Goal: Task Accomplishment & Management: Use online tool/utility

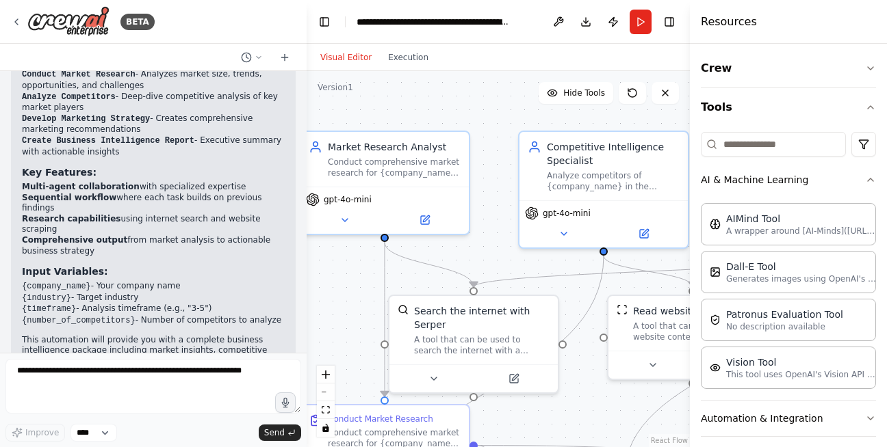
drag, startPoint x: 592, startPoint y: 131, endPoint x: 516, endPoint y: 122, distance: 76.4
click at [516, 122] on div ".deletable-edge-delete-btn { width: 20px; height: 20px; border: 0px solid #ffff…" at bounding box center [497, 259] width 383 height 376
click at [865, 109] on icon "button" at bounding box center [870, 107] width 11 height 11
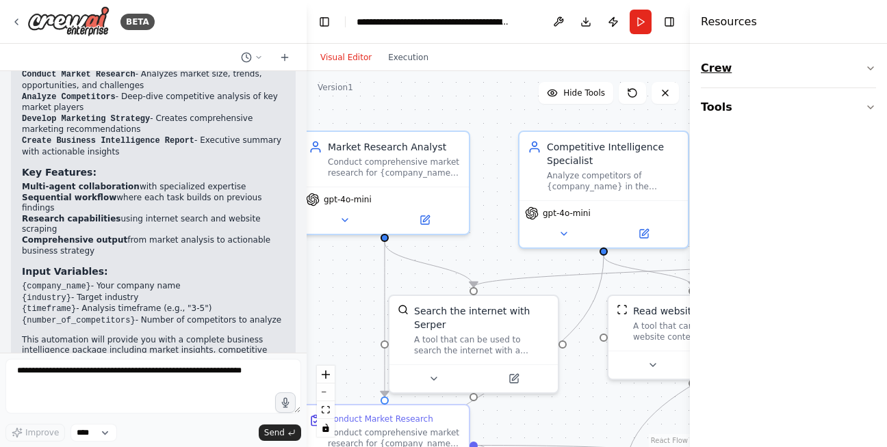
click at [869, 73] on icon "button" at bounding box center [870, 68] width 11 height 11
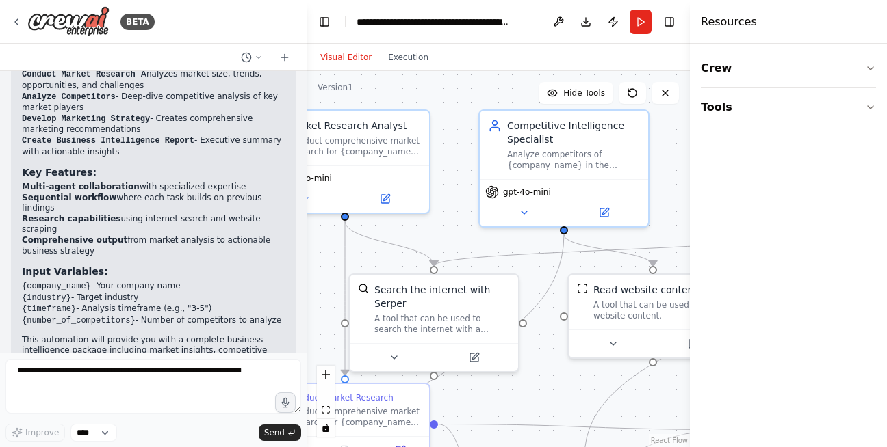
drag, startPoint x: 474, startPoint y: 111, endPoint x: 434, endPoint y: 90, distance: 45.0
click at [434, 90] on div ".deletable-edge-delete-btn { width: 20px; height: 20px; border: 0px solid #ffff…" at bounding box center [497, 259] width 383 height 376
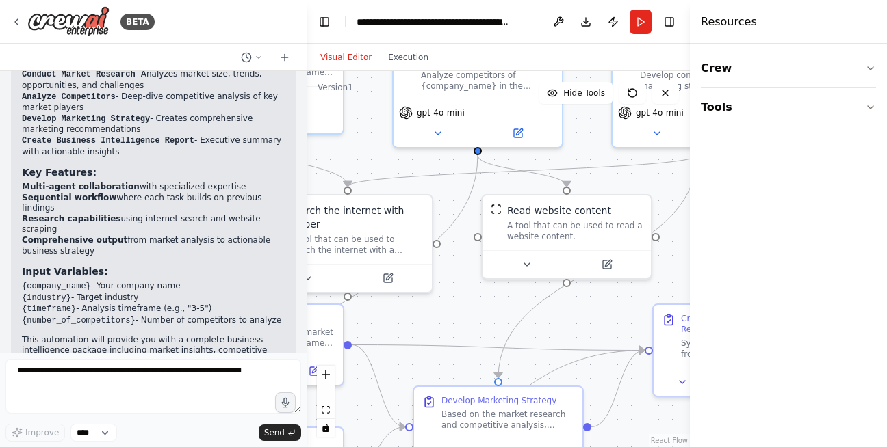
drag, startPoint x: 545, startPoint y: 363, endPoint x: 459, endPoint y: 284, distance: 117.2
click at [459, 284] on div ".deletable-edge-delete-btn { width: 20px; height: 20px; border: 0px solid #ffff…" at bounding box center [497, 259] width 383 height 376
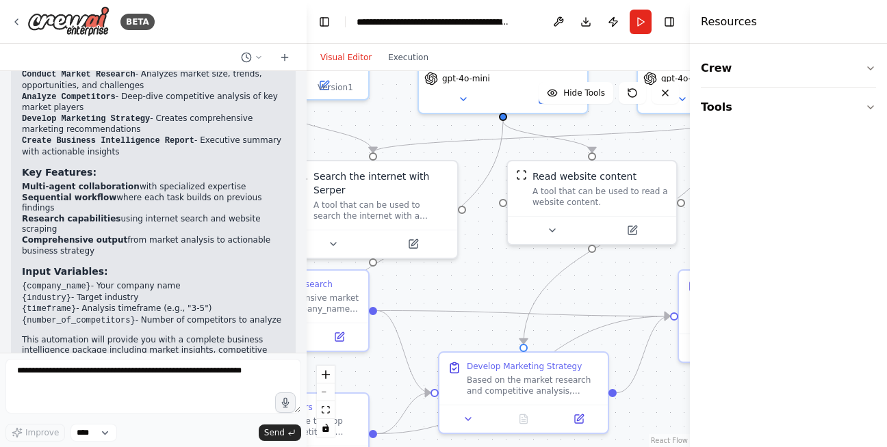
drag, startPoint x: 601, startPoint y: 320, endPoint x: 632, endPoint y: 293, distance: 41.2
click at [632, 293] on div ".deletable-edge-delete-btn { width: 20px; height: 20px; border: 0px solid #ffff…" at bounding box center [497, 259] width 383 height 376
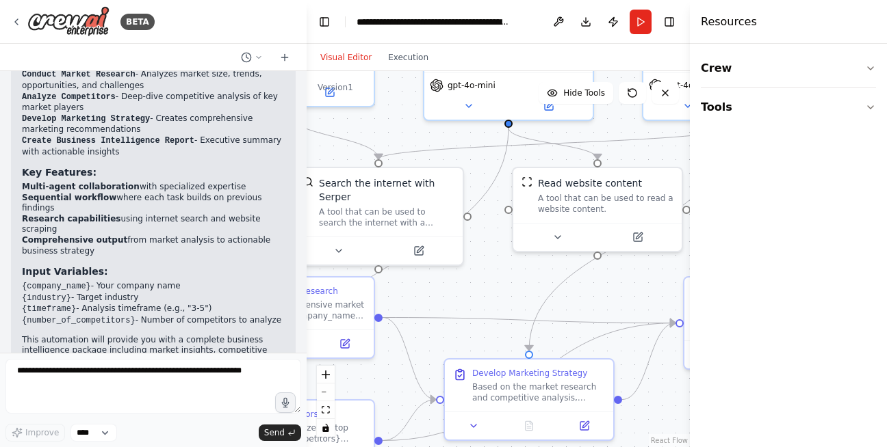
click at [437, 268] on div ".deletable-edge-delete-btn { width: 20px; height: 20px; border: 0px solid #ffff…" at bounding box center [497, 259] width 383 height 376
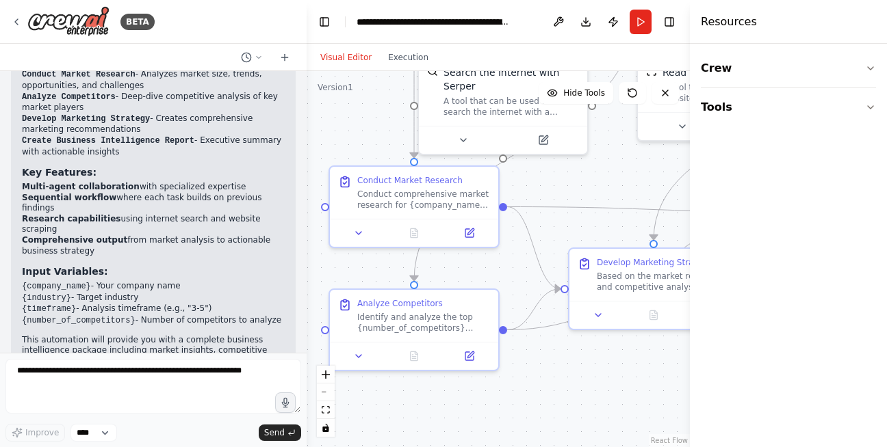
drag, startPoint x: 452, startPoint y: 289, endPoint x: 508, endPoint y: 270, distance: 59.3
click at [508, 270] on div ".deletable-edge-delete-btn { width: 20px; height: 20px; border: 0px solid #ffff…" at bounding box center [497, 259] width 383 height 376
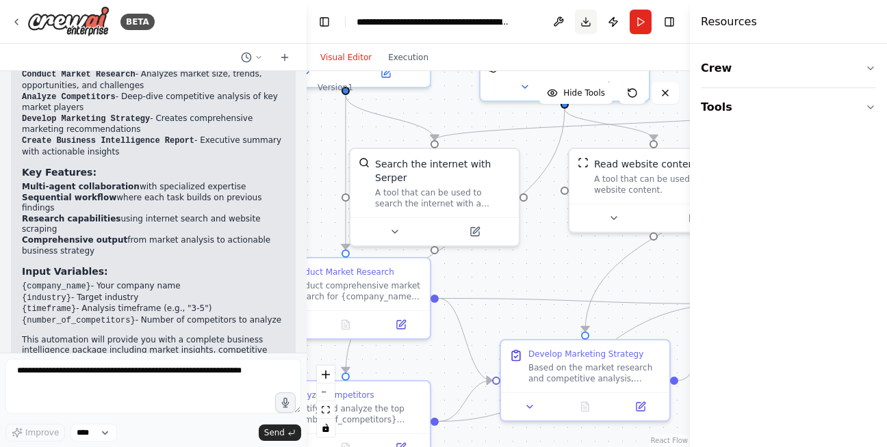
click at [583, 13] on button "Download" at bounding box center [586, 22] width 22 height 25
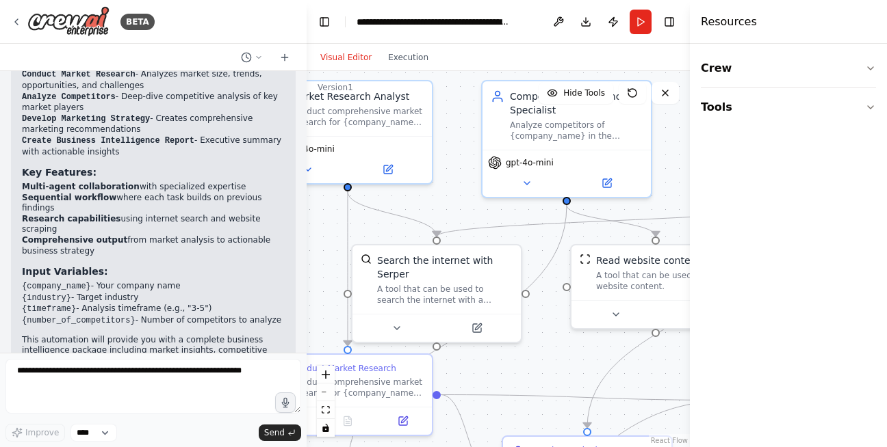
drag, startPoint x: 542, startPoint y: 248, endPoint x: 544, endPoint y: 346, distance: 97.8
click at [544, 346] on div ".deletable-edge-delete-btn { width: 20px; height: 20px; border: 0px solid #ffff…" at bounding box center [497, 259] width 383 height 376
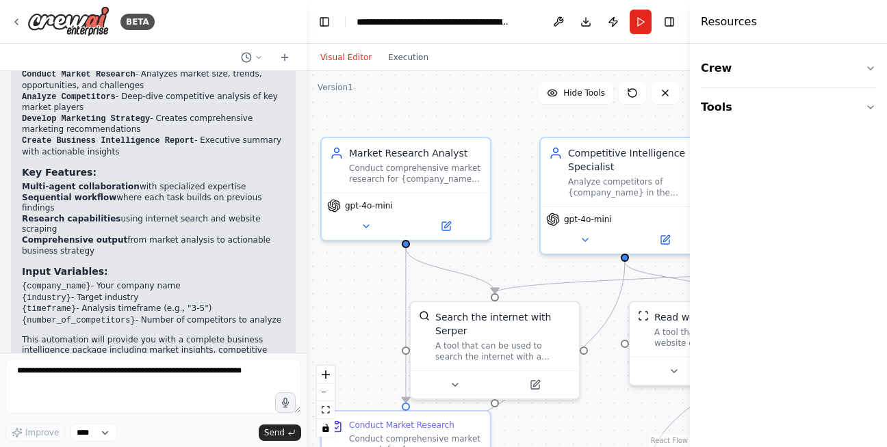
drag, startPoint x: 460, startPoint y: 194, endPoint x: 518, endPoint y: 250, distance: 80.3
click at [518, 250] on div ".deletable-edge-delete-btn { width: 20px; height: 20px; border: 0px solid #ffff…" at bounding box center [497, 259] width 383 height 376
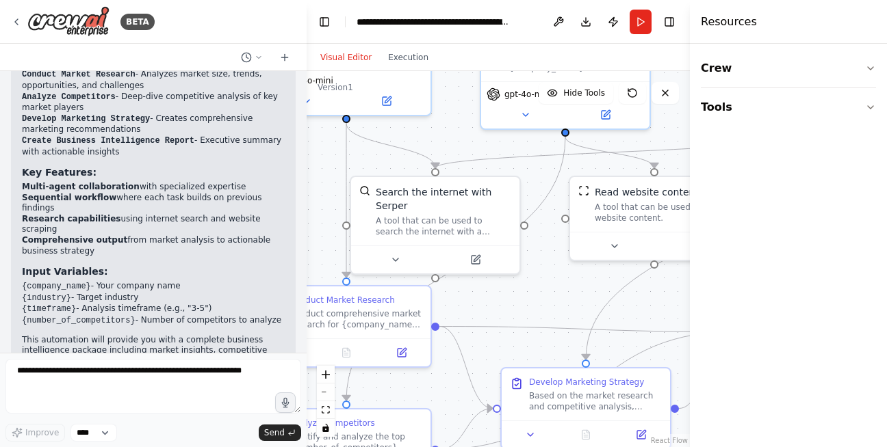
drag, startPoint x: 518, startPoint y: 250, endPoint x: 455, endPoint y: 124, distance: 140.7
click at [455, 124] on div ".deletable-edge-delete-btn { width: 20px; height: 20px; border: 0px solid #ffff…" at bounding box center [497, 259] width 383 height 376
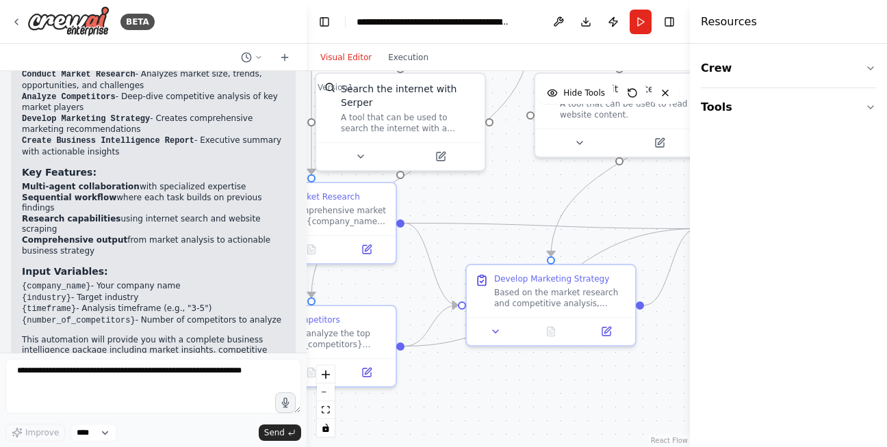
drag, startPoint x: 547, startPoint y: 302, endPoint x: 516, endPoint y: 199, distance: 108.0
click at [516, 199] on div ".deletable-edge-delete-btn { width: 20px; height: 20px; border: 0px solid #ffff…" at bounding box center [497, 259] width 383 height 376
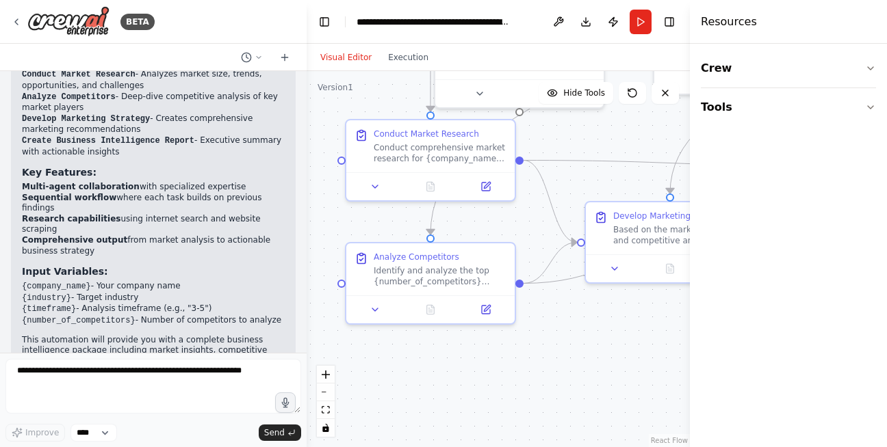
drag, startPoint x: 493, startPoint y: 376, endPoint x: 612, endPoint y: 314, distance: 134.3
click at [612, 314] on div ".deletable-edge-delete-btn { width: 20px; height: 20px; border: 0px solid #ffff…" at bounding box center [497, 259] width 383 height 376
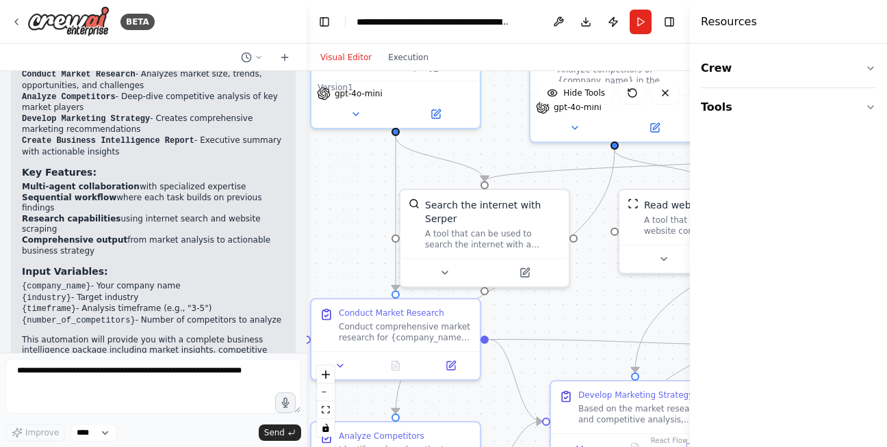
drag, startPoint x: 617, startPoint y: 141, endPoint x: 570, endPoint y: 334, distance: 199.1
click at [570, 334] on div ".deletable-edge-delete-btn { width: 20px; height: 20px; border: 0px solid #ffff…" at bounding box center [497, 259] width 383 height 376
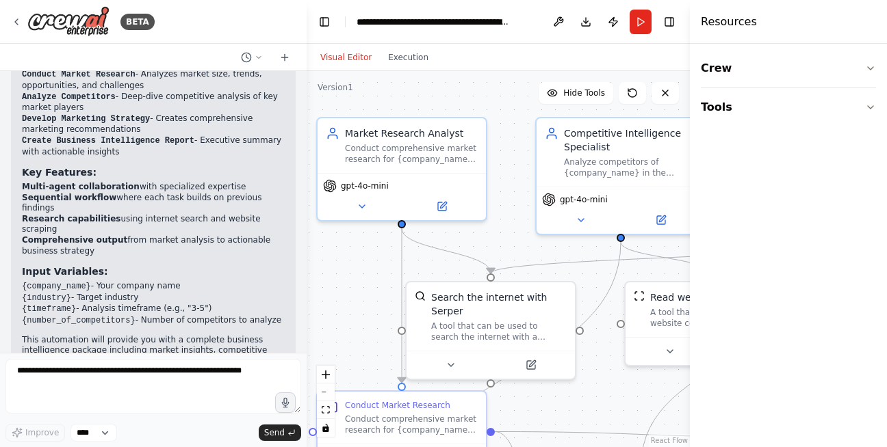
drag, startPoint x: 489, startPoint y: 118, endPoint x: 507, endPoint y: 202, distance: 86.0
click at [507, 202] on div ".deletable-edge-delete-btn { width: 20px; height: 20px; border: 0px solid #ffff…" at bounding box center [497, 259] width 383 height 376
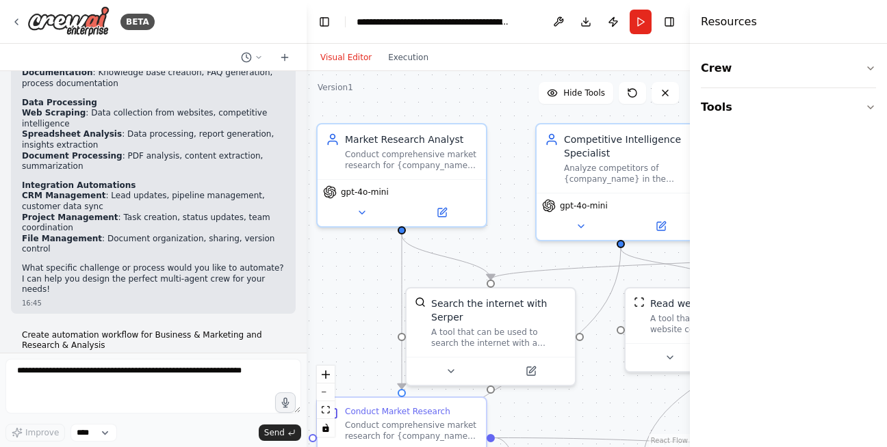
scroll to position [493, 0]
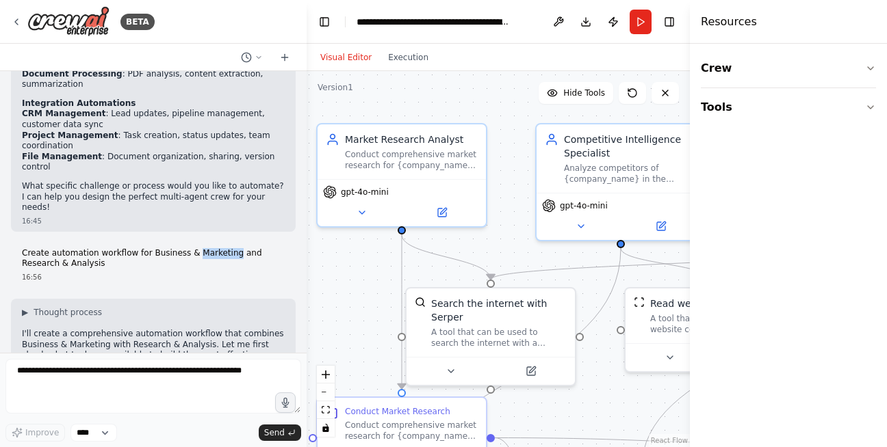
drag, startPoint x: 187, startPoint y: 234, endPoint x: 224, endPoint y: 232, distance: 37.0
click at [224, 248] on p "Create automation workflow for Business & Marketing and Research & Analysis" at bounding box center [153, 258] width 263 height 21
drag, startPoint x: 57, startPoint y: 246, endPoint x: 111, endPoint y: 237, distance: 54.2
click at [111, 248] on p "Create automation workflow for Business & Marketing and Research & Analysis" at bounding box center [153, 258] width 263 height 21
click at [112, 248] on p "Create automation workflow for Business & Marketing and Research & Analysis" at bounding box center [153, 258] width 263 height 21
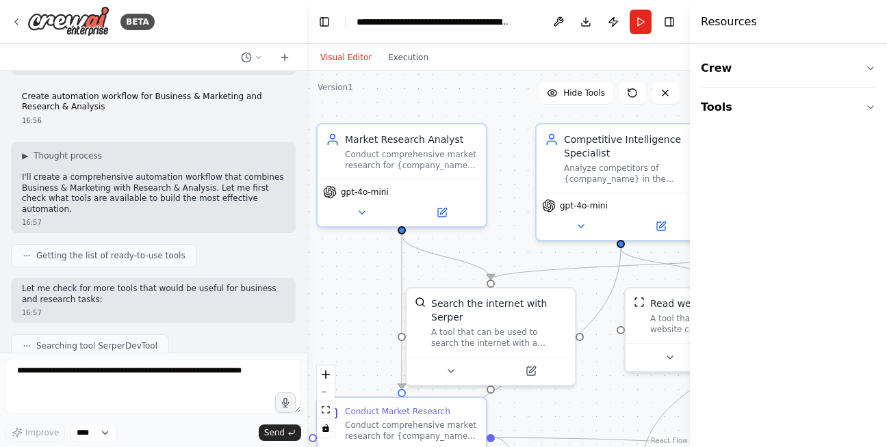
scroll to position [657, 0]
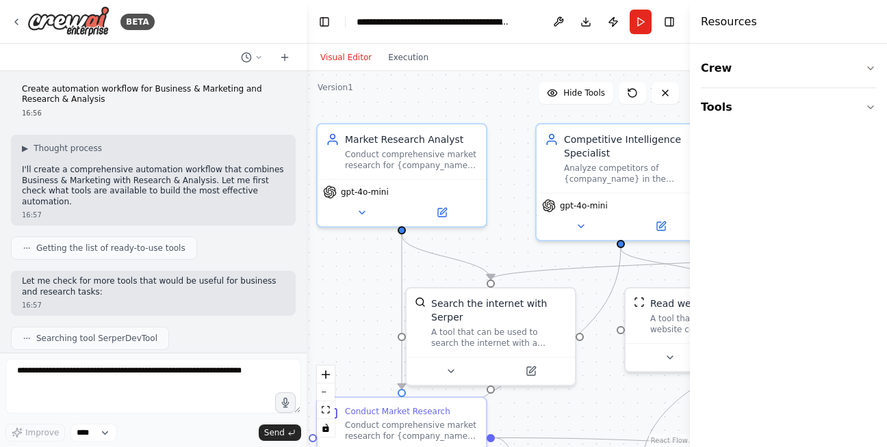
click at [81, 165] on p "I'll create a comprehensive automation workflow that combines Business & Market…" at bounding box center [153, 186] width 263 height 42
drag, startPoint x: 197, startPoint y: 159, endPoint x: 194, endPoint y: 183, distance: 24.2
click at [194, 183] on div "▶ Thought process I'll create a comprehensive automation workflow that combines…" at bounding box center [153, 180] width 285 height 91
click at [169, 176] on div "▶ Thought process I'll create a comprehensive automation workflow that combines…" at bounding box center [153, 180] width 285 height 91
drag, startPoint x: 107, startPoint y: 169, endPoint x: 203, endPoint y: 169, distance: 95.8
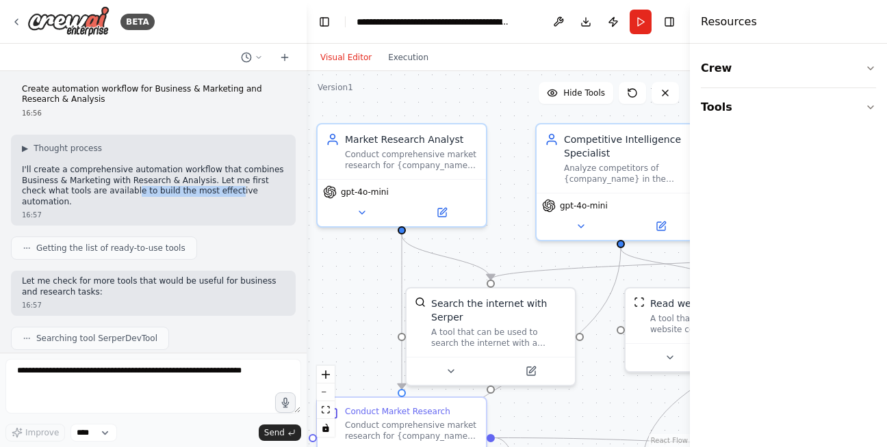
click at [202, 169] on p "I'll create a comprehensive automation workflow that combines Business & Market…" at bounding box center [153, 186] width 263 height 42
click at [214, 169] on p "I'll create a comprehensive automation workflow that combines Business & Market…" at bounding box center [153, 186] width 263 height 42
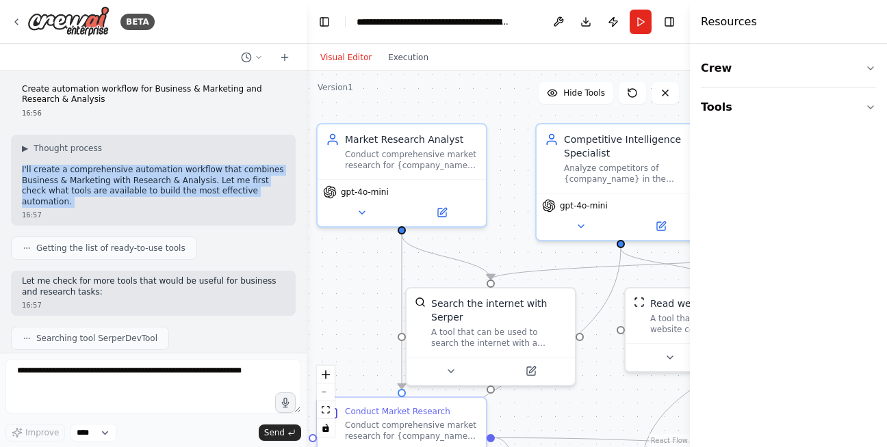
click at [214, 169] on p "I'll create a comprehensive automation workflow that combines Business & Market…" at bounding box center [153, 186] width 263 height 42
click at [209, 169] on p "I'll create a comprehensive automation workflow that combines Business & Market…" at bounding box center [153, 186] width 263 height 42
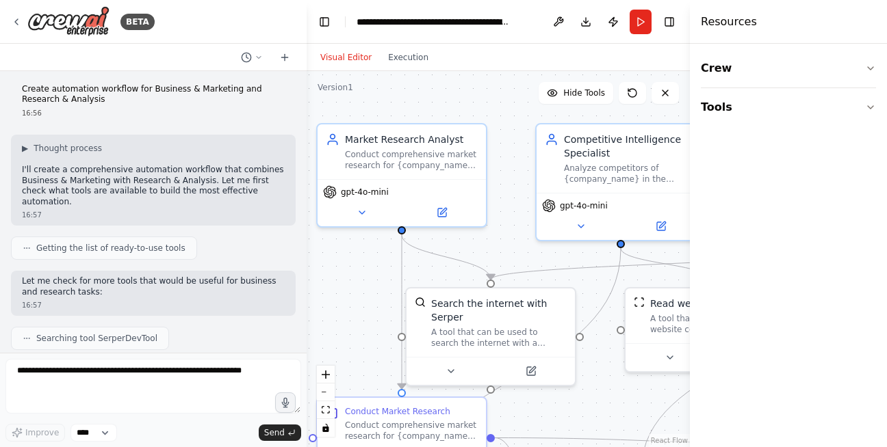
scroll to position [739, 0]
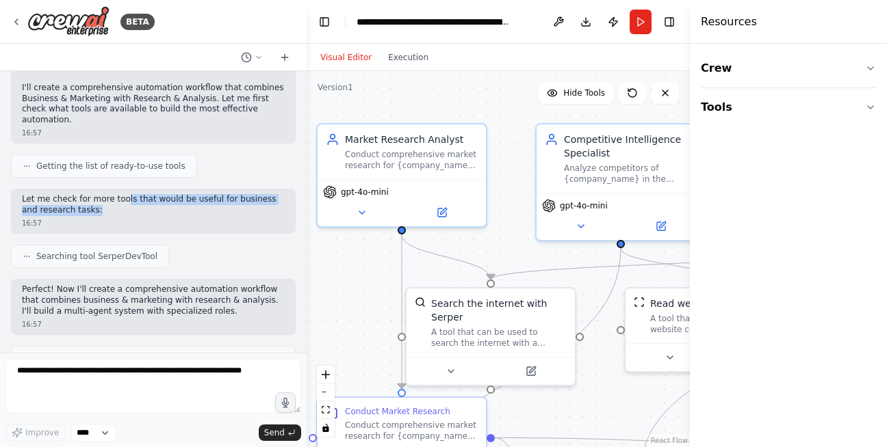
drag, startPoint x: 121, startPoint y: 166, endPoint x: 186, endPoint y: 176, distance: 65.8
click at [186, 194] on p "Let me check for more tools that would be useful for business and research task…" at bounding box center [153, 204] width 263 height 21
click at [187, 218] on div "16:57" at bounding box center [153, 223] width 263 height 10
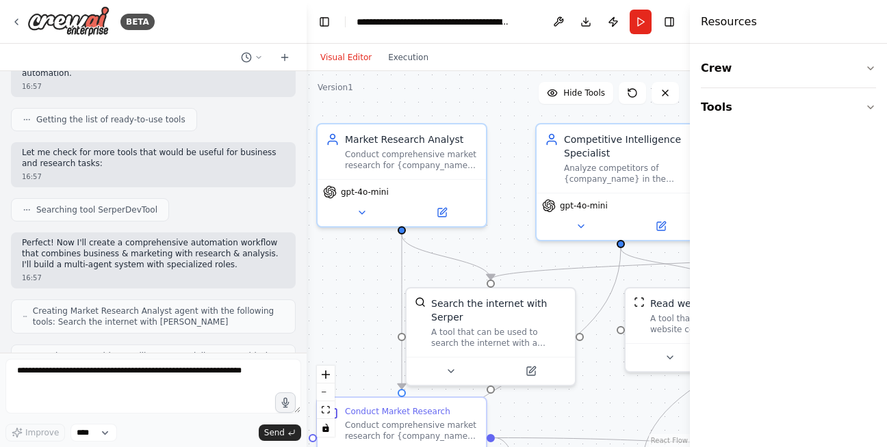
scroll to position [821, 0]
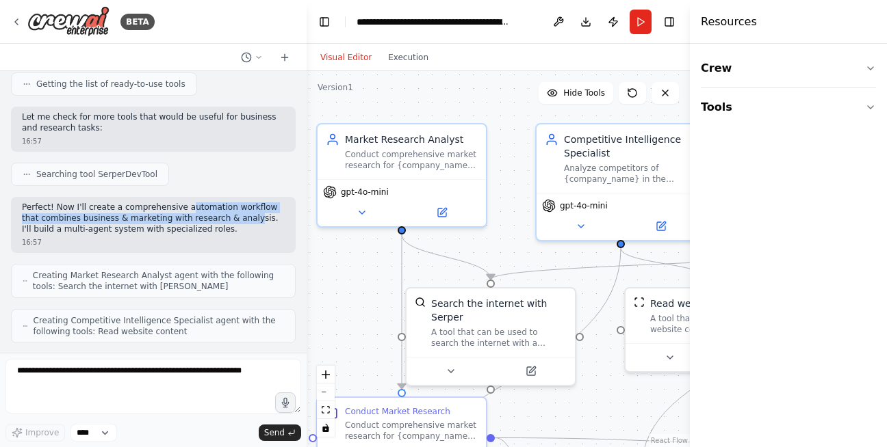
drag, startPoint x: 176, startPoint y: 176, endPoint x: 220, endPoint y: 189, distance: 44.8
click at [220, 202] on p "Perfect! Now I'll create a comprehensive automation workflow that combines busi…" at bounding box center [153, 218] width 263 height 32
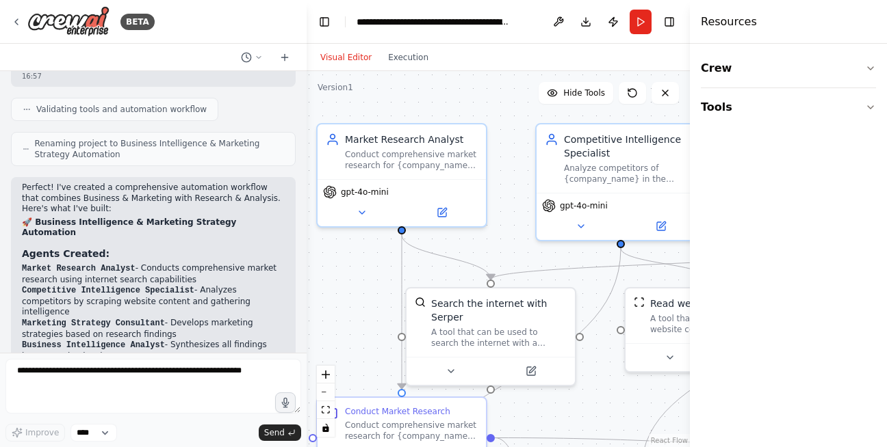
scroll to position [1478, 0]
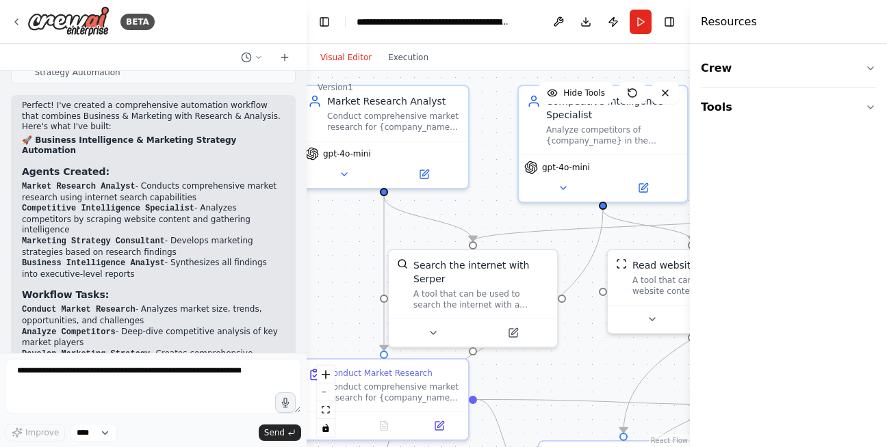
drag, startPoint x: 516, startPoint y: 244, endPoint x: 498, endPoint y: 204, distance: 44.1
click at [498, 204] on div ".deletable-edge-delete-btn { width: 20px; height: 20px; border: 0px solid #ffff…" at bounding box center [497, 259] width 383 height 376
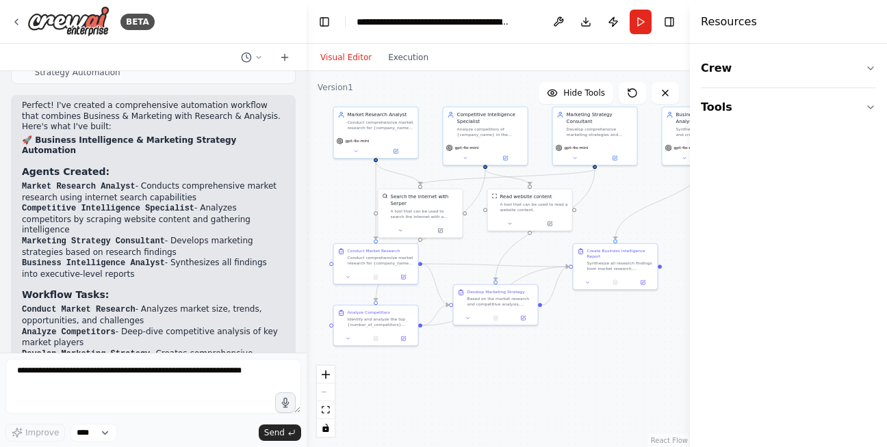
drag, startPoint x: 406, startPoint y: 279, endPoint x: 332, endPoint y: 205, distance: 104.5
click at [332, 207] on div ".deletable-edge-delete-btn { width: 20px; height: 20px; border: 0px solid #ffff…" at bounding box center [497, 259] width 383 height 376
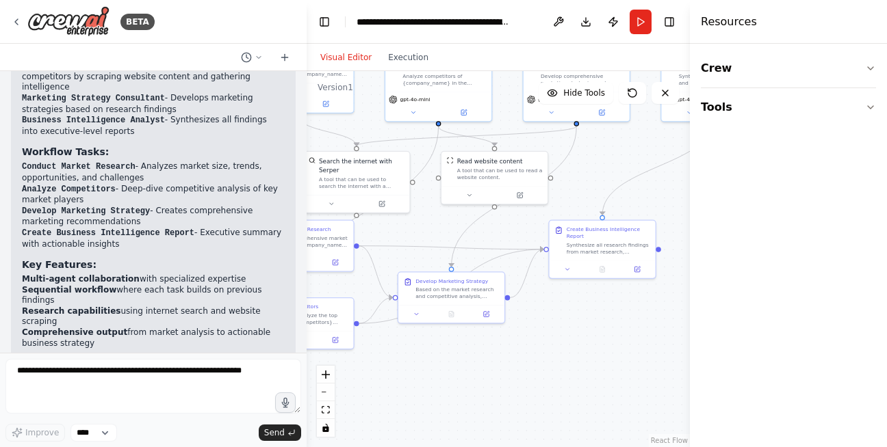
scroll to position [1713, 0]
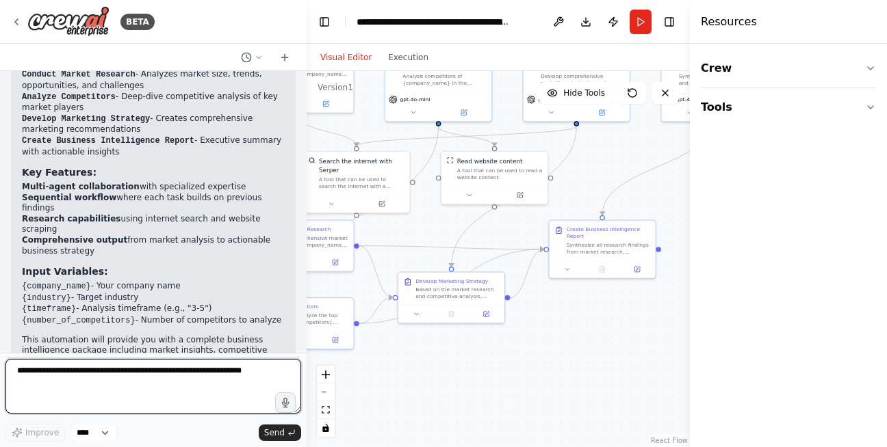
click at [135, 381] on textarea at bounding box center [153, 386] width 296 height 55
click at [135, 372] on textarea "**********" at bounding box center [153, 386] width 296 height 55
click at [196, 374] on textarea "**********" at bounding box center [153, 386] width 296 height 55
drag, startPoint x: 231, startPoint y: 384, endPoint x: 150, endPoint y: 369, distance: 82.1
click at [150, 369] on textarea "**********" at bounding box center [153, 386] width 296 height 55
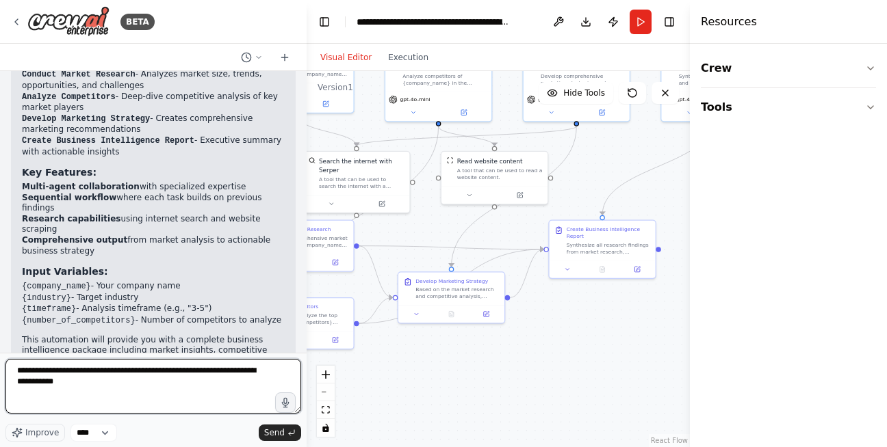
click at [42, 383] on textarea "**********" at bounding box center [153, 386] width 296 height 55
click at [57, 382] on textarea "**********" at bounding box center [153, 386] width 296 height 55
click at [85, 386] on textarea "**********" at bounding box center [153, 386] width 296 height 55
type textarea "**********"
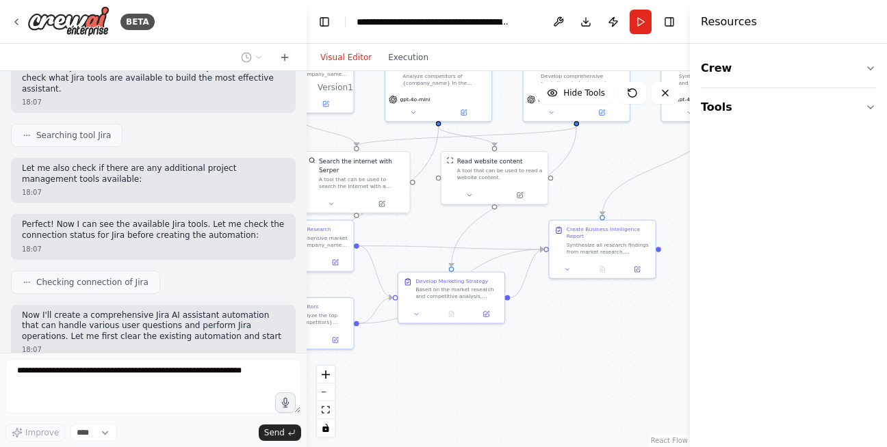
scroll to position [2109, 0]
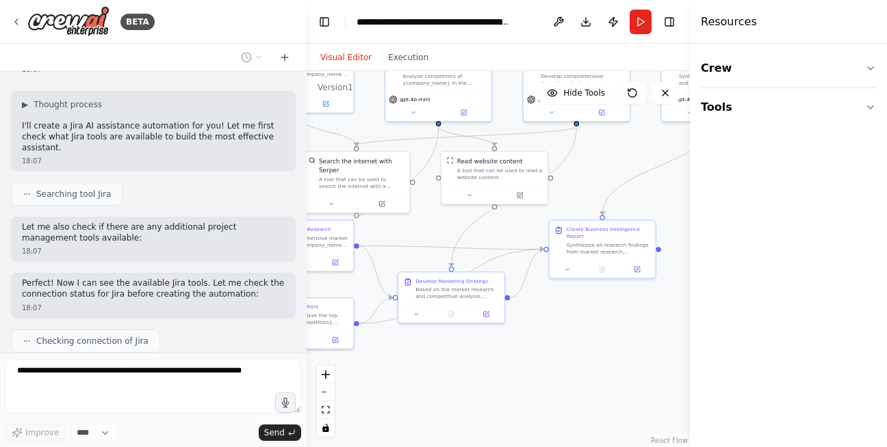
click at [129, 252] on div "Hello! I'm the CrewAI assistant. What kind of automation do you want to build? …" at bounding box center [153, 212] width 306 height 282
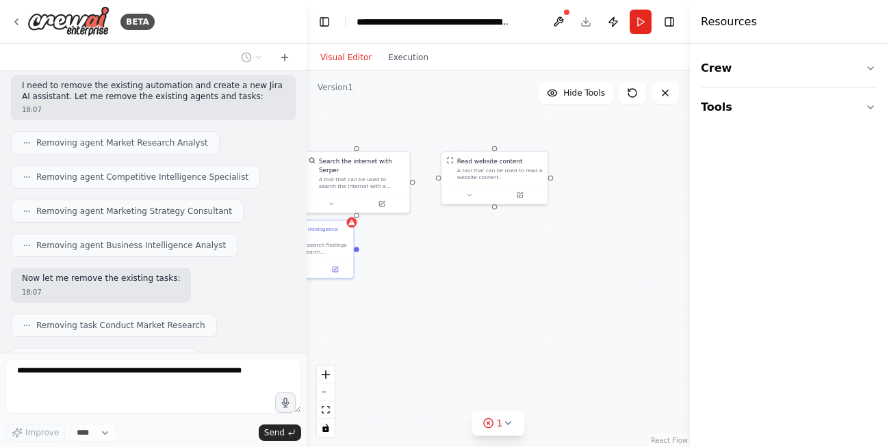
scroll to position [2543, 0]
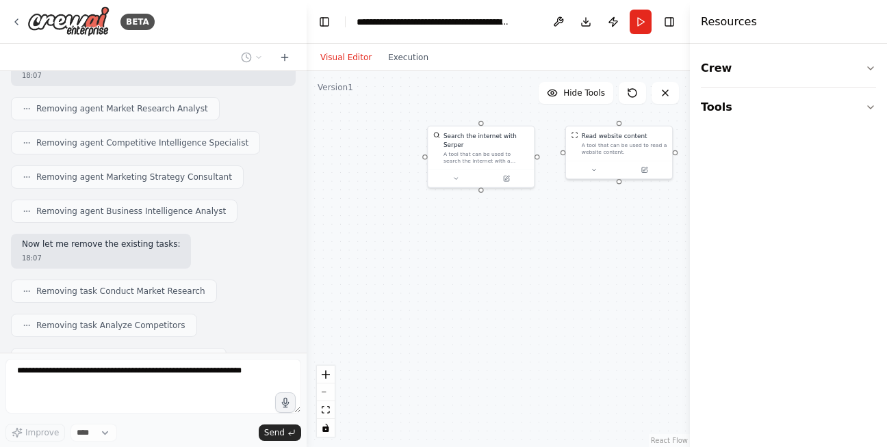
drag, startPoint x: 421, startPoint y: 384, endPoint x: 546, endPoint y: 359, distance: 127.0
click at [546, 359] on div "Search the internet with Serper A tool that can be used to search the internet …" at bounding box center [497, 259] width 383 height 376
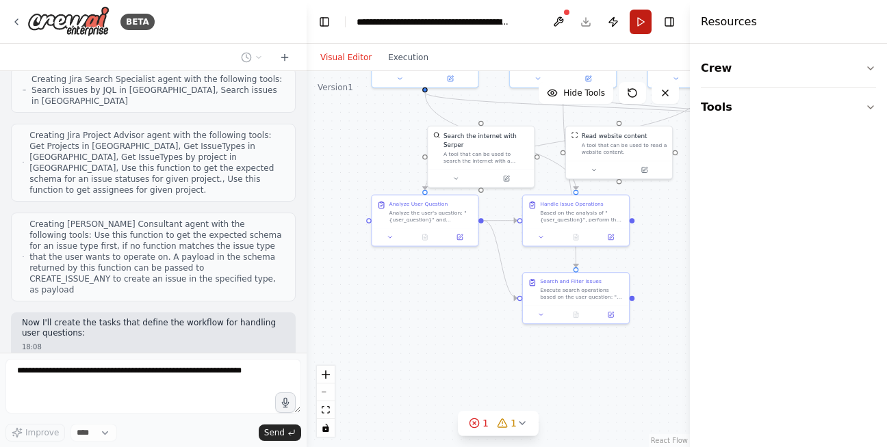
scroll to position [3071, 0]
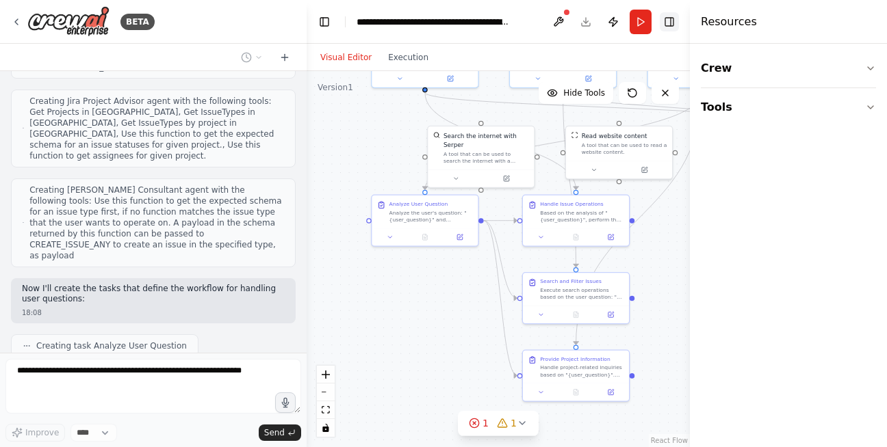
click at [668, 18] on button "Toggle Right Sidebar" at bounding box center [668, 21] width 19 height 19
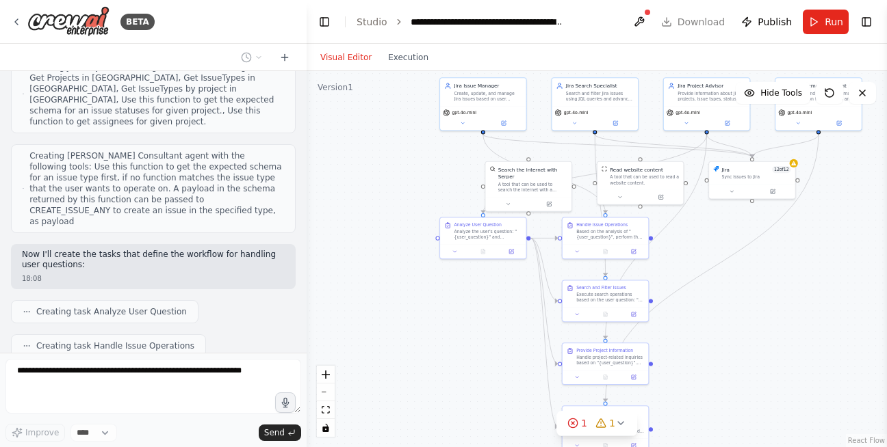
scroll to position [3186, 0]
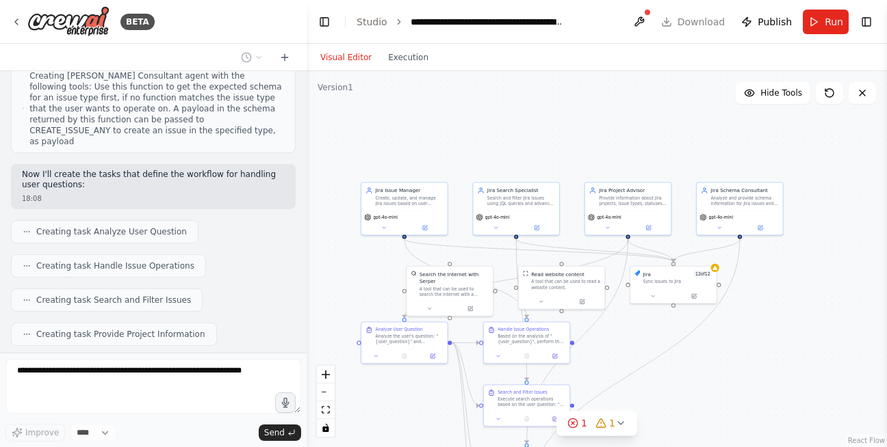
drag, startPoint x: 430, startPoint y: 153, endPoint x: 343, endPoint y: 248, distance: 127.8
click at [343, 248] on div ".deletable-edge-delete-btn { width: 20px; height: 20px; border: 0px solid #ffff…" at bounding box center [596, 259] width 580 height 376
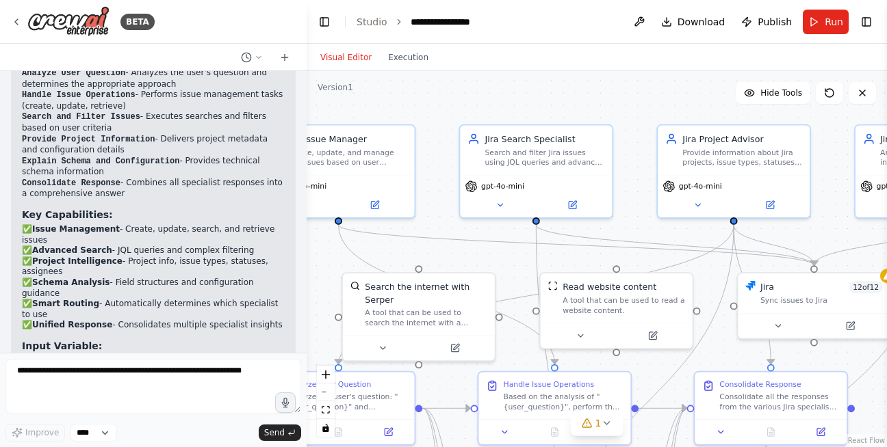
scroll to position [4059, 0]
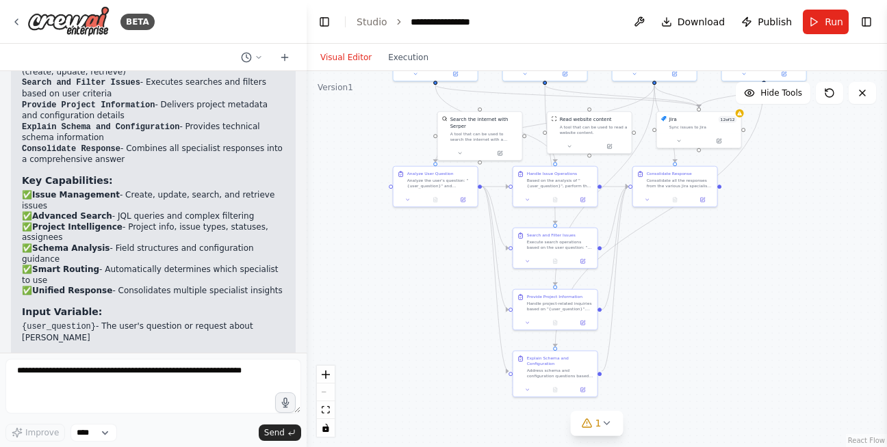
drag, startPoint x: 711, startPoint y: 410, endPoint x: 726, endPoint y: 263, distance: 147.8
click at [726, 263] on div ".deletable-edge-delete-btn { width: 20px; height: 20px; border: 0px solid #ffff…" at bounding box center [596, 259] width 580 height 376
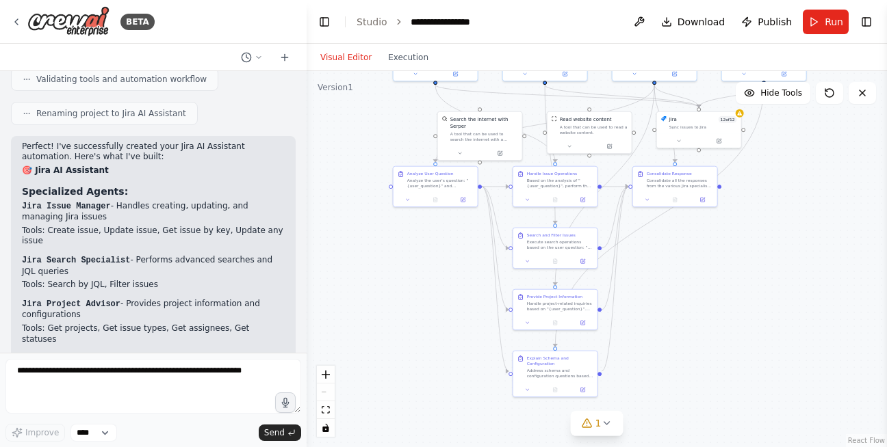
scroll to position [3402, 0]
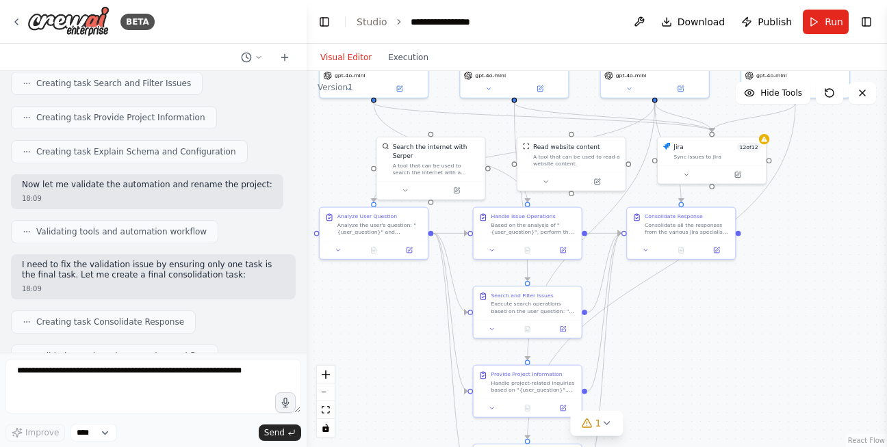
drag, startPoint x: 380, startPoint y: 263, endPoint x: 392, endPoint y: 324, distance: 62.1
click at [392, 324] on div ".deletable-edge-delete-btn { width: 20px; height: 20px; border: 0px solid #ffff…" at bounding box center [596, 259] width 580 height 376
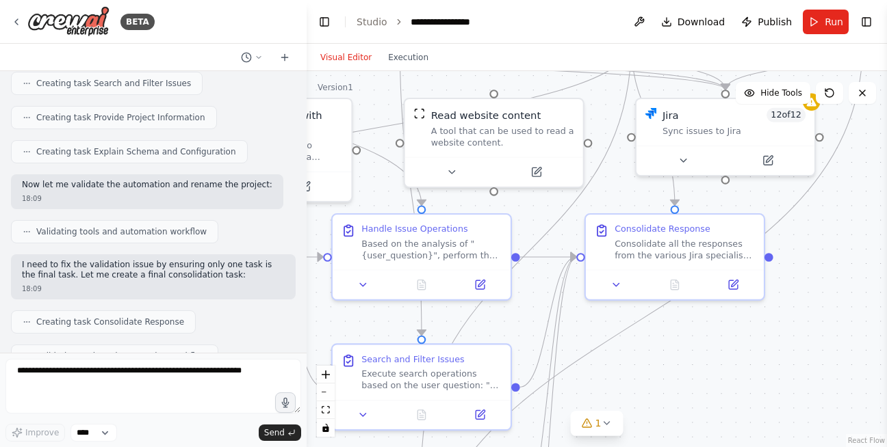
drag, startPoint x: 689, startPoint y: 337, endPoint x: 752, endPoint y: 343, distance: 63.2
click at [750, 343] on div ".deletable-edge-delete-btn { width: 20px; height: 20px; border: 0px solid #ffff…" at bounding box center [596, 259] width 580 height 376
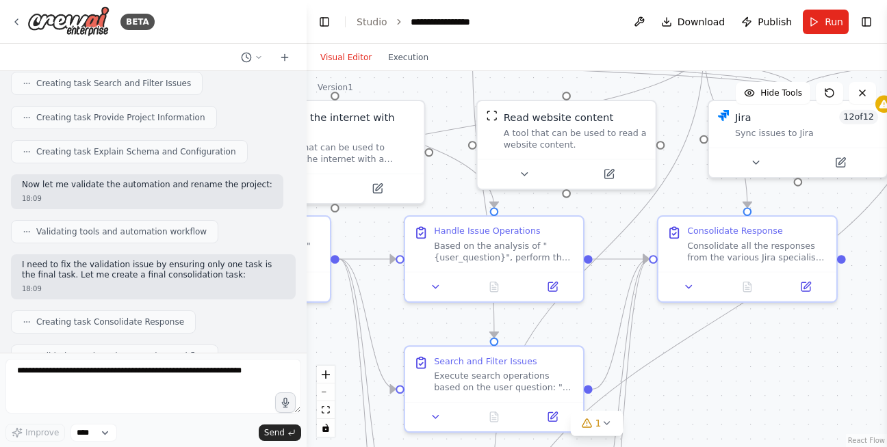
drag, startPoint x: 620, startPoint y: 194, endPoint x: 679, endPoint y: 191, distance: 58.2
click at [679, 191] on div ".deletable-edge-delete-btn { width: 20px; height: 20px; border: 0px solid #ffff…" at bounding box center [596, 259] width 580 height 376
click at [813, 23] on button "Run" at bounding box center [825, 22] width 46 height 25
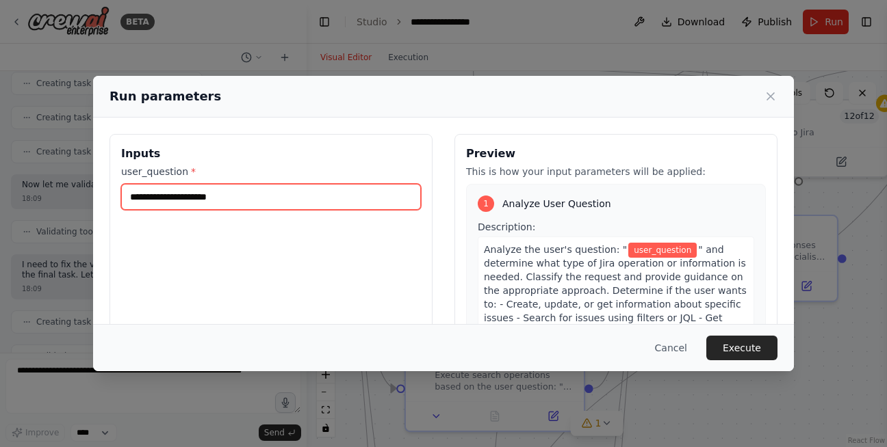
click at [350, 192] on input "user_question *" at bounding box center [271, 197] width 300 height 26
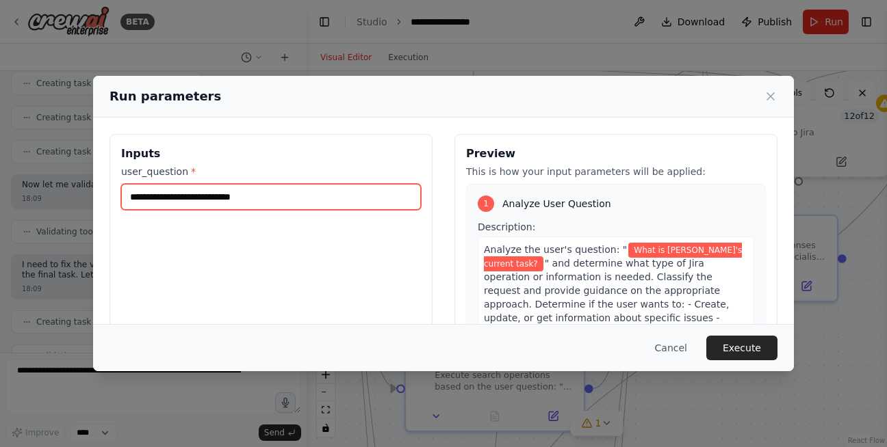
type input "**********"
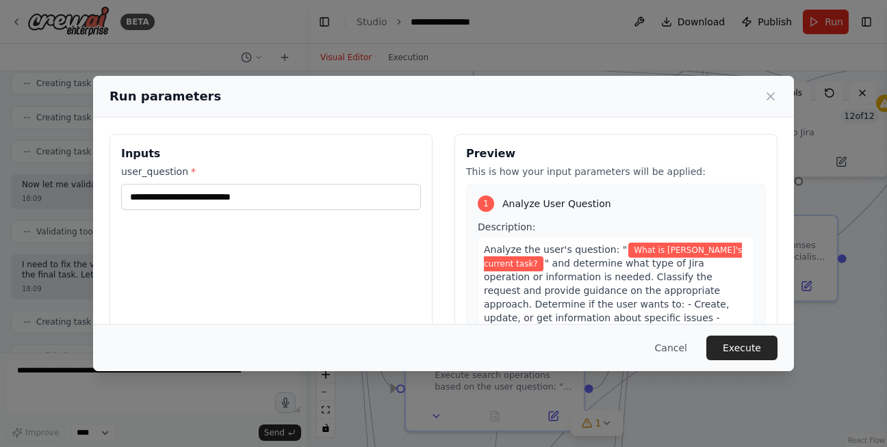
click at [751, 334] on div "Cancel Execute" at bounding box center [443, 347] width 700 height 47
click at [765, 342] on button "Execute" at bounding box center [741, 348] width 71 height 25
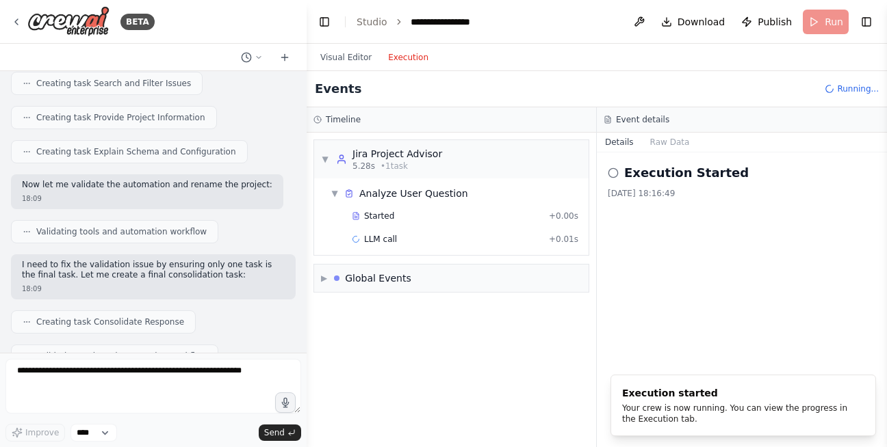
click at [396, 57] on button "Execution" at bounding box center [408, 57] width 57 height 16
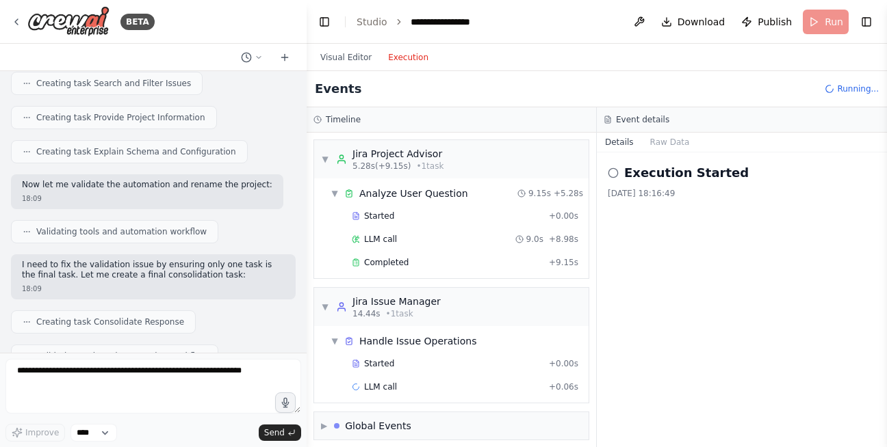
scroll to position [8, 0]
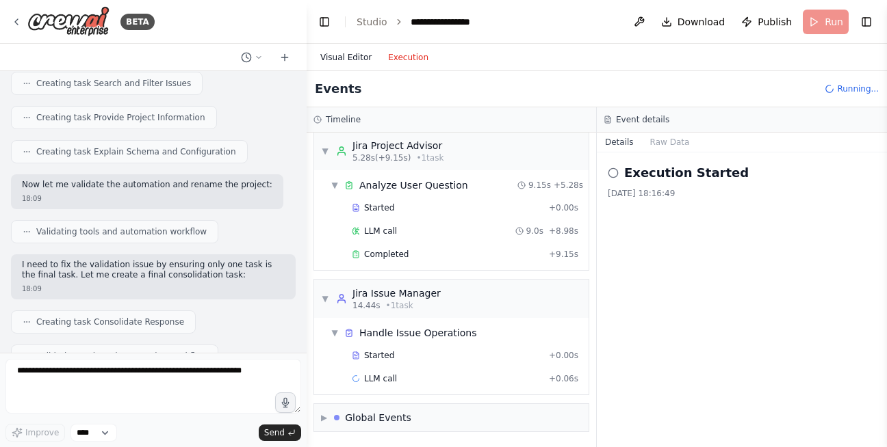
click at [359, 57] on button "Visual Editor" at bounding box center [346, 57] width 68 height 16
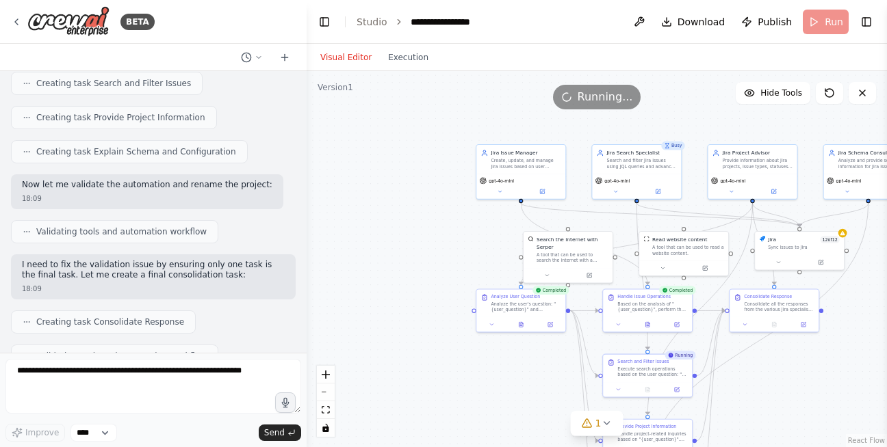
drag, startPoint x: 397, startPoint y: 133, endPoint x: 445, endPoint y: 211, distance: 91.5
click at [443, 228] on div ".deletable-edge-delete-btn { width: 20px; height: 20px; border: 0px solid #ffff…" at bounding box center [596, 259] width 580 height 376
click at [457, 167] on div ".deletable-edge-delete-btn { width: 20px; height: 20px; border: 0px solid #ffff…" at bounding box center [596, 259] width 580 height 376
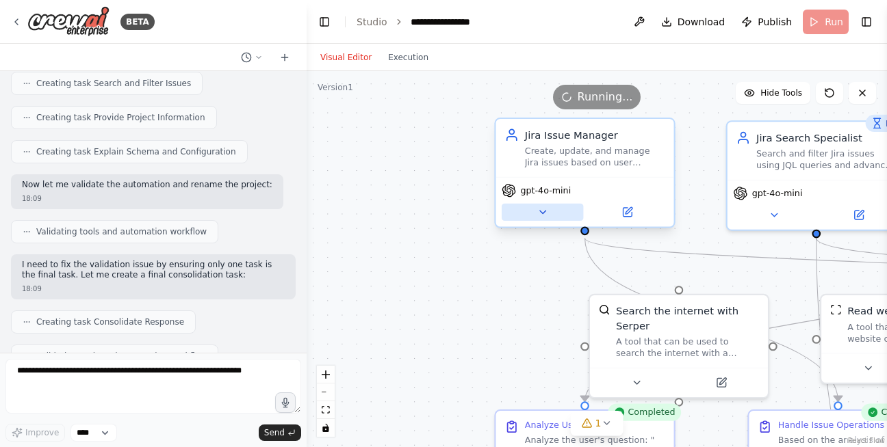
click at [534, 213] on button at bounding box center [541, 212] width 81 height 17
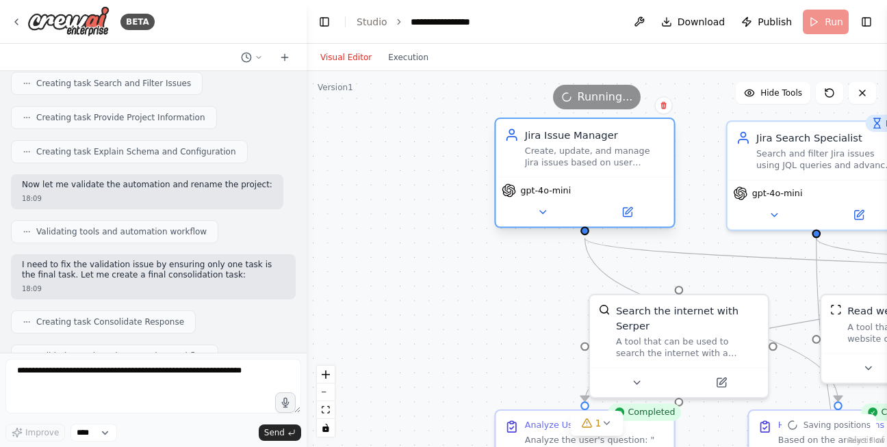
click at [594, 153] on div "Create, update, and manage Jira issues based on user requests. Handle issue cre…" at bounding box center [595, 156] width 140 height 23
click at [593, 154] on div "Create, update, and manage Jira issues based on user requests. Handle issue cre…" at bounding box center [595, 156] width 140 height 23
click at [625, 215] on icon at bounding box center [626, 212] width 9 height 9
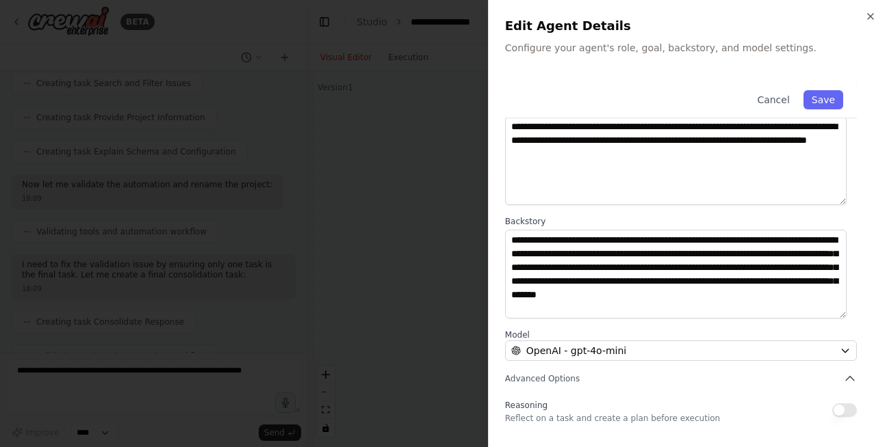
scroll to position [172, 0]
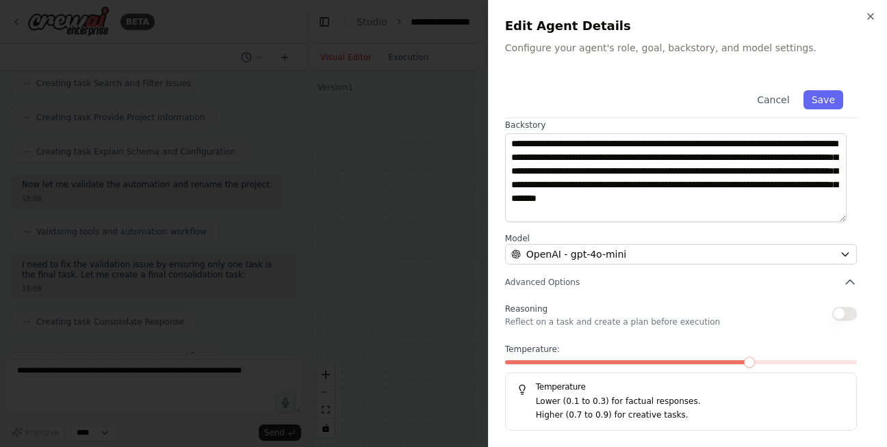
click at [379, 226] on div at bounding box center [443, 223] width 887 height 447
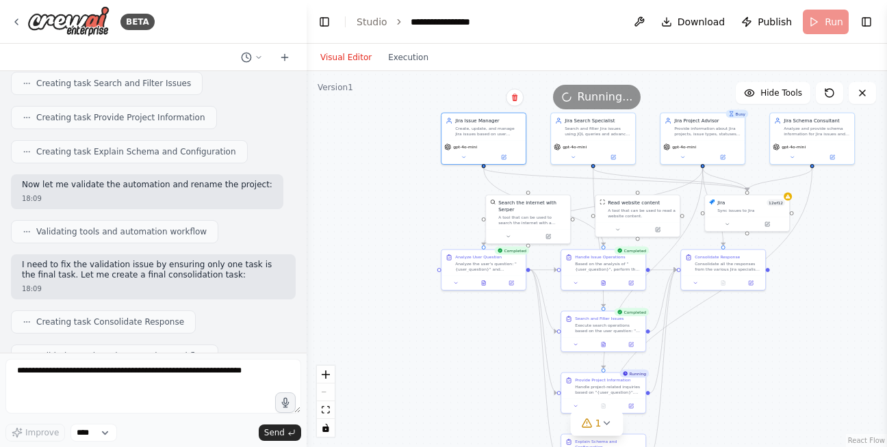
drag, startPoint x: 586, startPoint y: 270, endPoint x: 403, endPoint y: 189, distance: 200.0
click at [403, 189] on div ".deletable-edge-delete-btn { width: 20px; height: 20px; border: 0px solid #ffff…" at bounding box center [596, 259] width 580 height 376
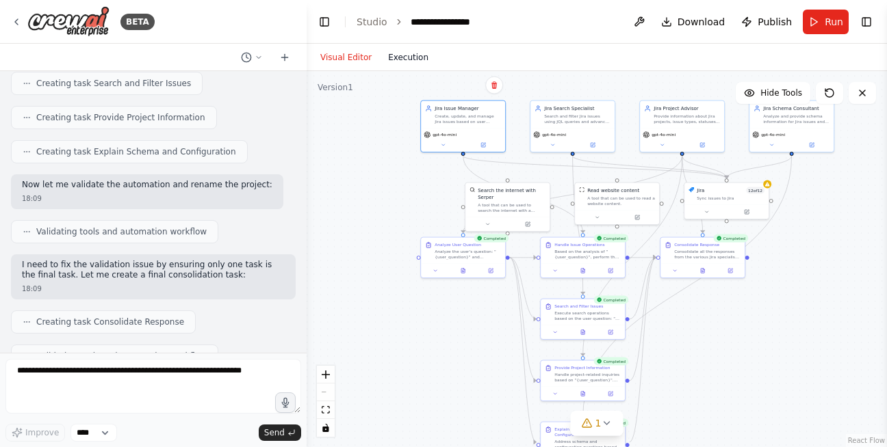
click at [409, 57] on button "Execution" at bounding box center [408, 57] width 57 height 16
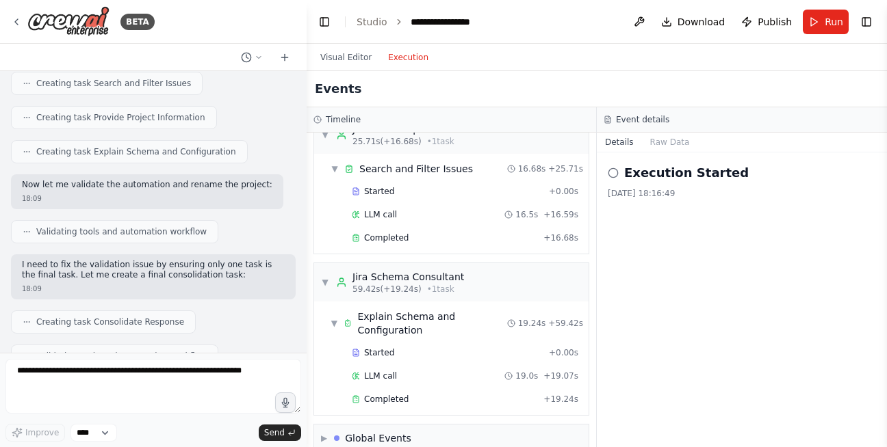
scroll to position [506, 0]
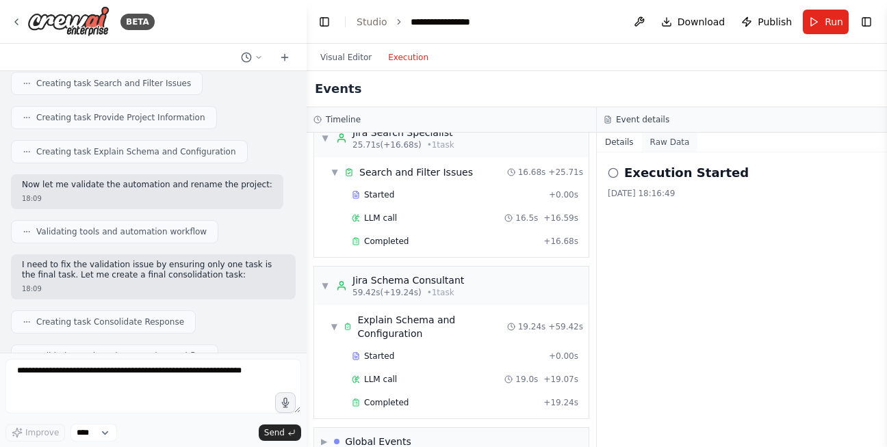
click at [677, 137] on button "Raw Data" at bounding box center [670, 142] width 56 height 19
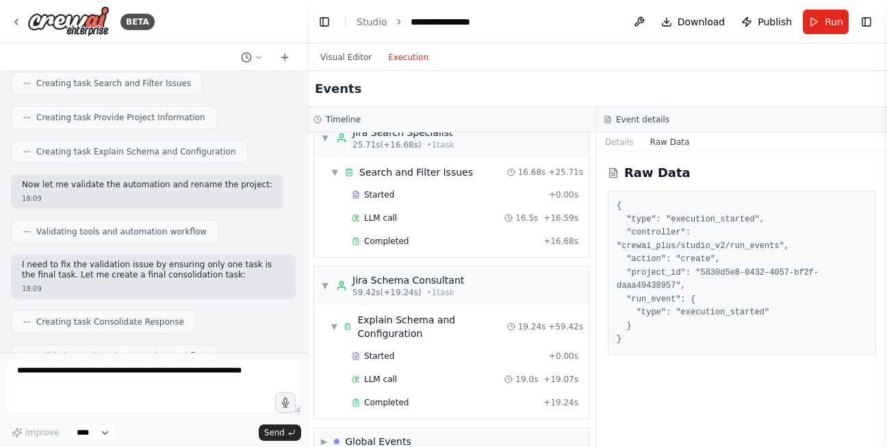
click at [636, 236] on pre "{ "type": "execution_started", "controller": "crewai_plus/studio_v2/run_events"…" at bounding box center [741, 273] width 250 height 147
click at [765, 298] on pre "{ "type": "execution_started", "controller": "crewai_plus/studio_v2/run_events"…" at bounding box center [741, 273] width 250 height 147
click at [631, 147] on button "Details" at bounding box center [618, 142] width 45 height 19
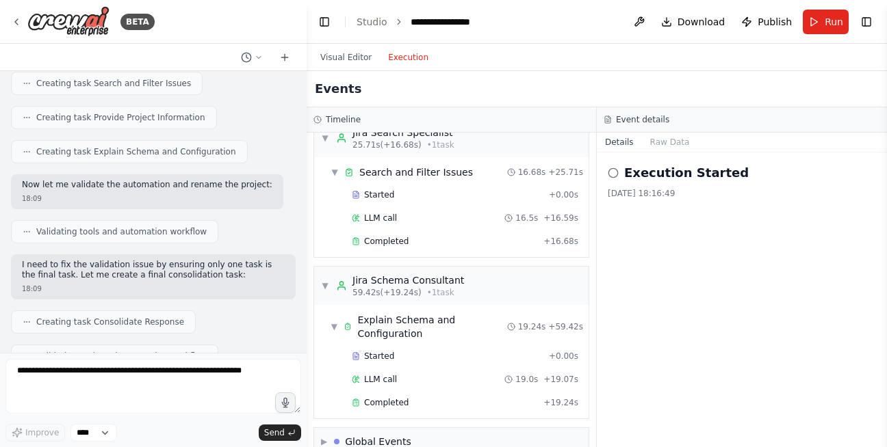
click at [616, 176] on icon at bounding box center [612, 173] width 11 height 11
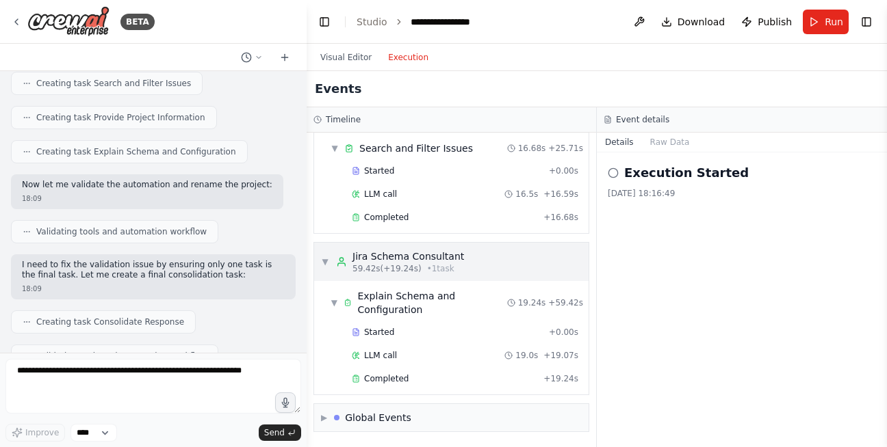
scroll to position [0, 0]
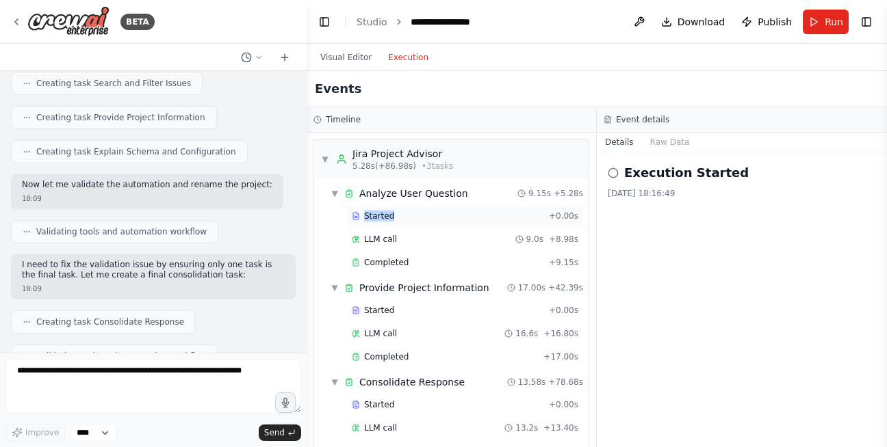
drag, startPoint x: 398, startPoint y: 215, endPoint x: 358, endPoint y: 210, distance: 40.0
click at [358, 210] on div "Started + 0.00s" at bounding box center [465, 216] width 236 height 21
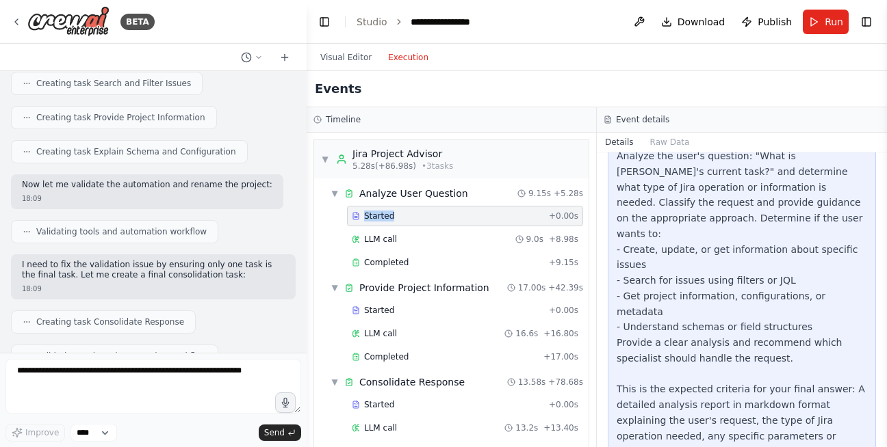
scroll to position [107, 0]
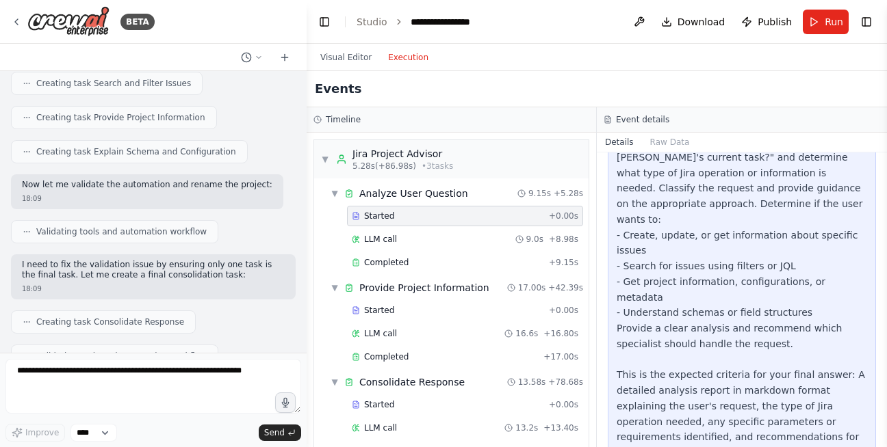
click at [692, 302] on div "Analyze the user's question: "What is vinay's current task?" and determine what…" at bounding box center [741, 313] width 250 height 358
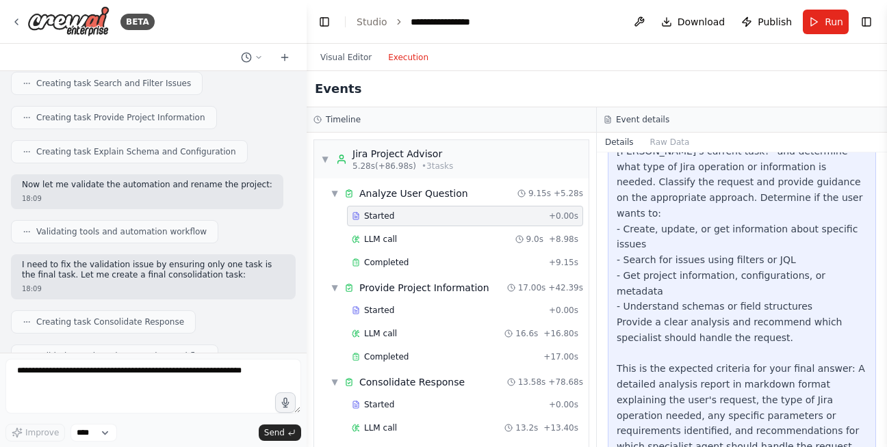
scroll to position [151, 0]
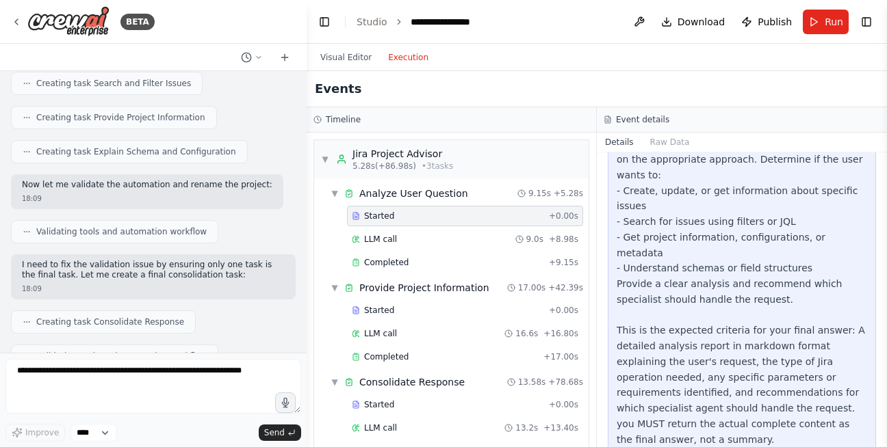
click at [692, 302] on div "Analyze the user's question: "What is vinay's current task?" and determine what…" at bounding box center [741, 269] width 250 height 358
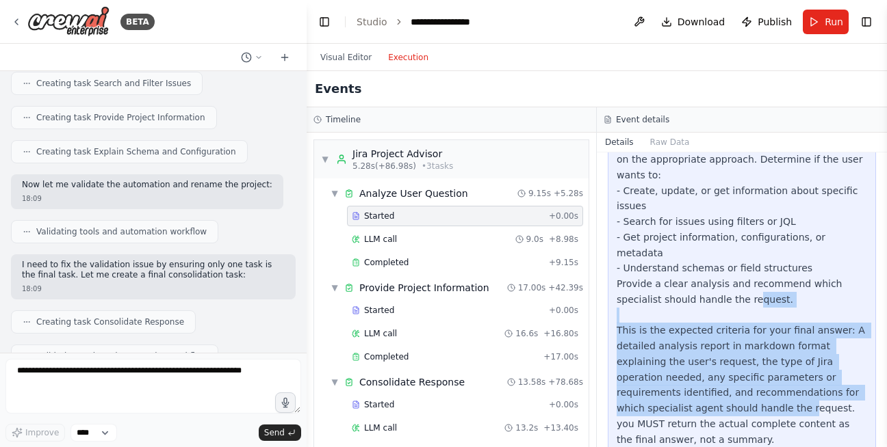
click at [692, 302] on div "Analyze the user's question: "What is vinay's current task?" and determine what…" at bounding box center [741, 269] width 250 height 358
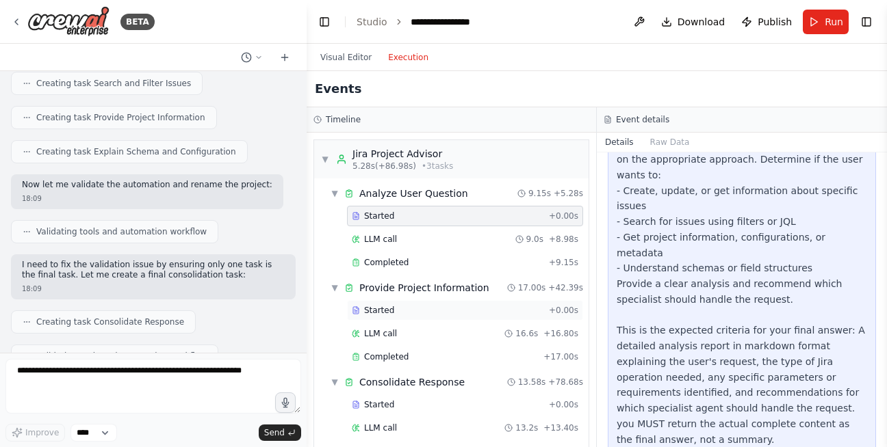
click at [423, 311] on div "Started" at bounding box center [448, 310] width 192 height 11
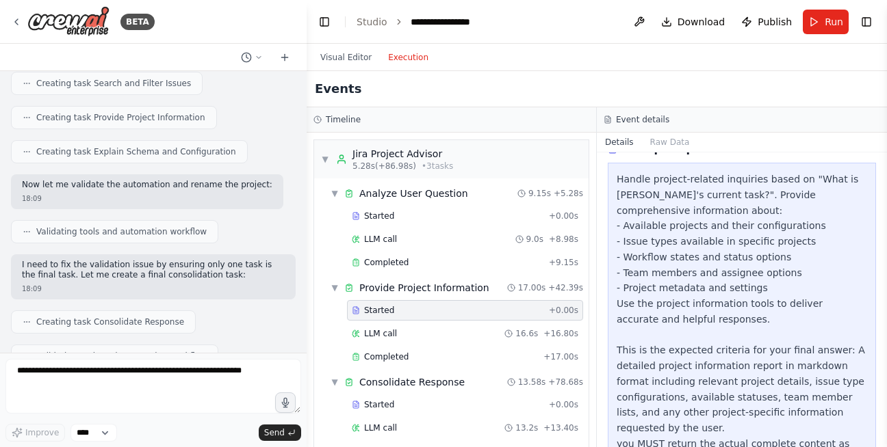
scroll to position [120, 0]
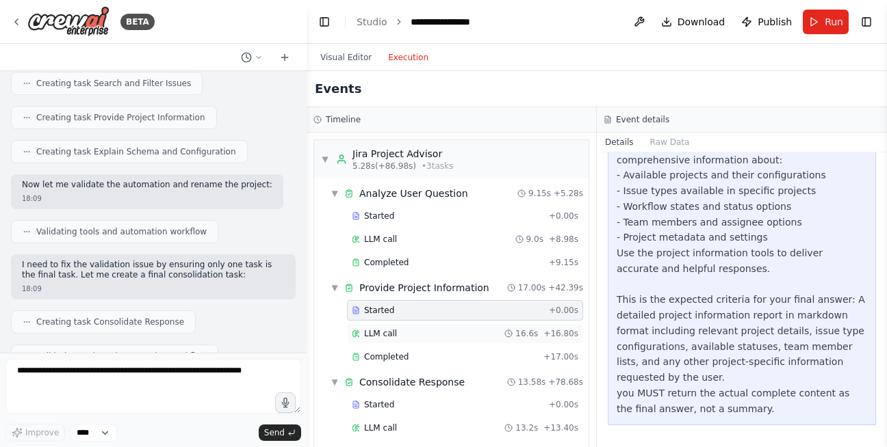
click at [377, 337] on span "LLM call" at bounding box center [380, 333] width 33 height 11
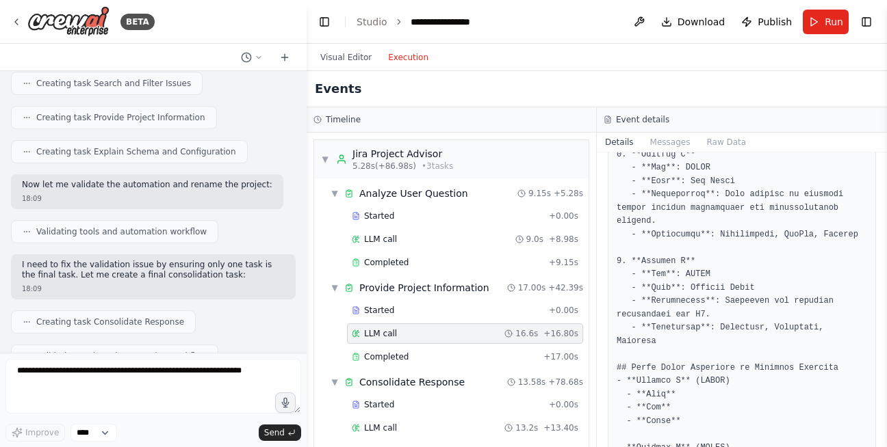
scroll to position [363, 0]
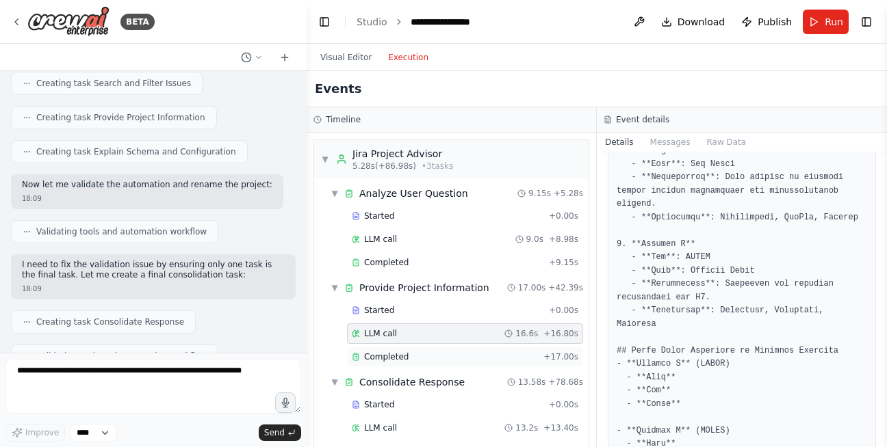
click at [391, 362] on span "Completed" at bounding box center [386, 357] width 44 height 11
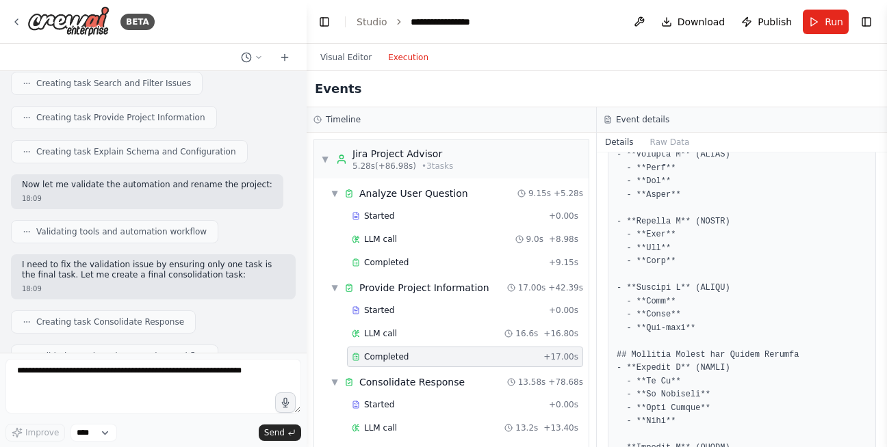
scroll to position [547, 0]
click at [425, 264] on div "Completed" at bounding box center [448, 262] width 192 height 11
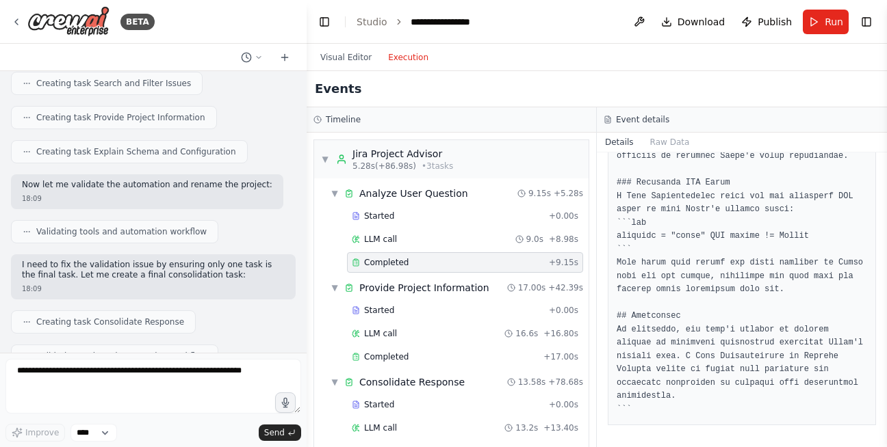
scroll to position [745, 0]
click at [379, 355] on span "Completed" at bounding box center [386, 357] width 44 height 11
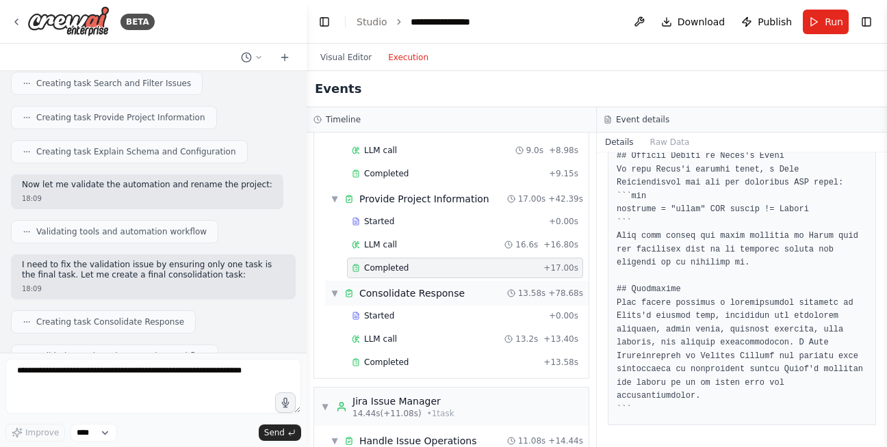
scroll to position [92, 0]
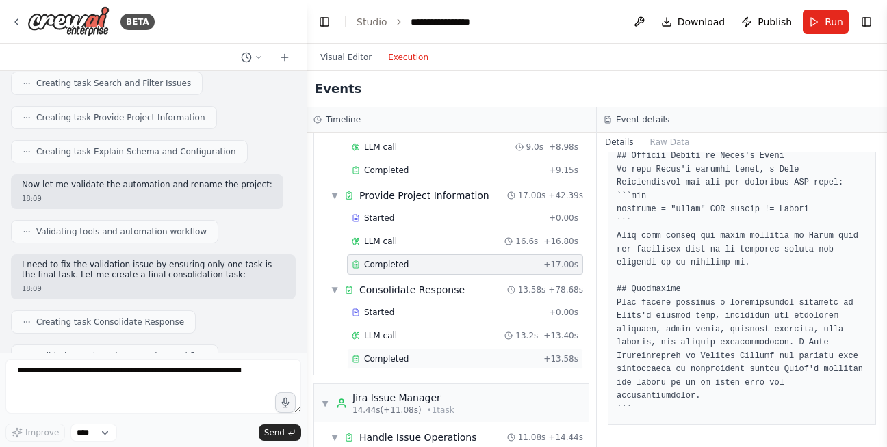
click at [403, 354] on span "Completed" at bounding box center [386, 359] width 44 height 11
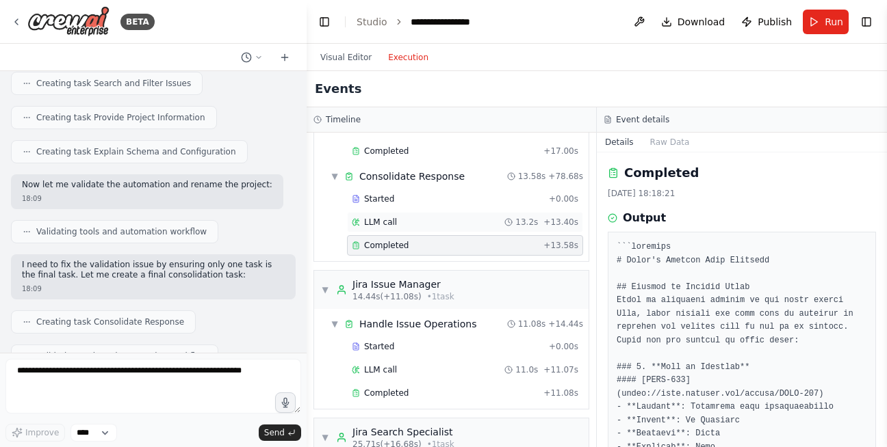
scroll to position [205, 0]
click at [393, 390] on span "Completed" at bounding box center [386, 394] width 44 height 11
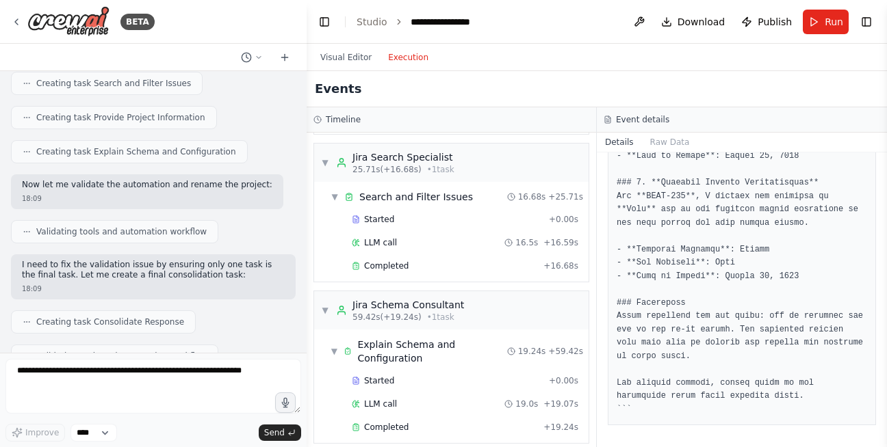
scroll to position [529, 0]
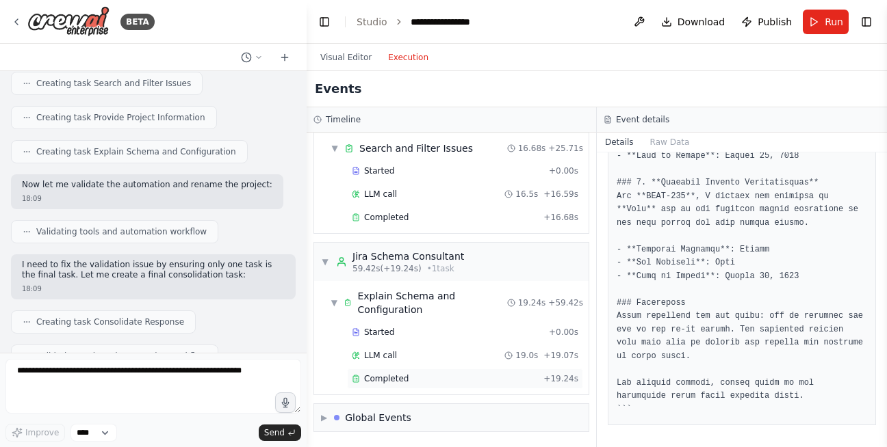
click at [436, 381] on div "Completed" at bounding box center [445, 378] width 186 height 11
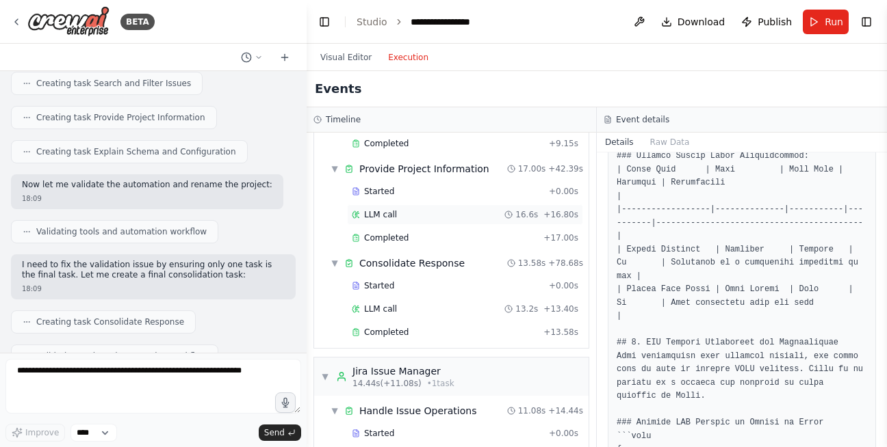
scroll to position [0, 0]
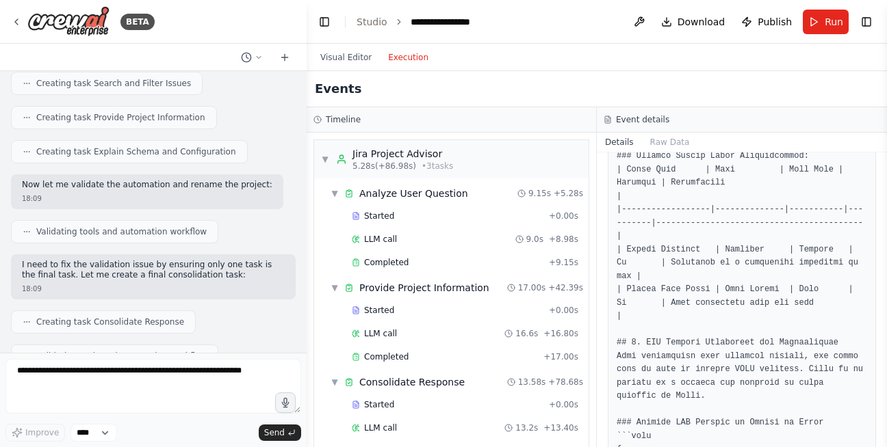
click at [366, 28] on li "Studio" at bounding box center [371, 22] width 31 height 14
click at [347, 57] on button "Visual Editor" at bounding box center [346, 57] width 68 height 16
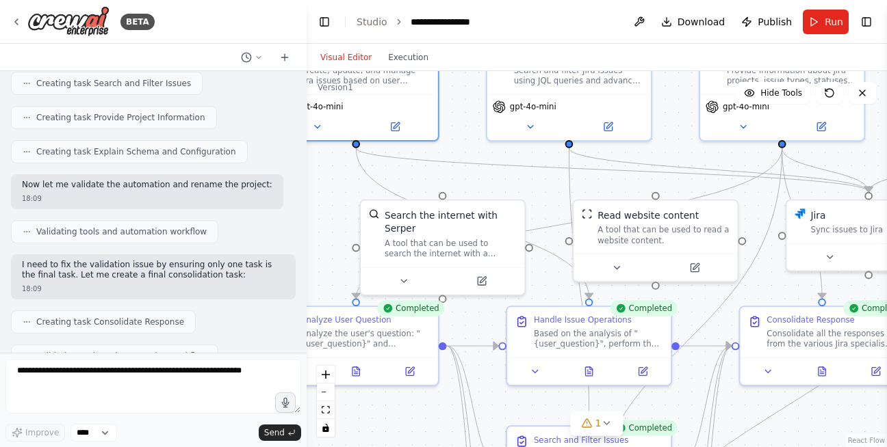
drag, startPoint x: 618, startPoint y: 231, endPoint x: 689, endPoint y: 298, distance: 97.7
click at [689, 298] on div ".deletable-edge-delete-btn { width: 20px; height: 20px; border: 0px solid #ffff…" at bounding box center [596, 259] width 580 height 376
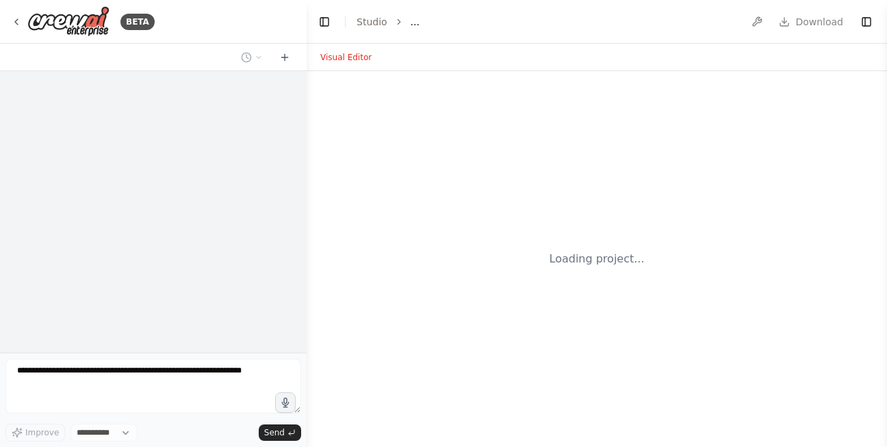
select select "****"
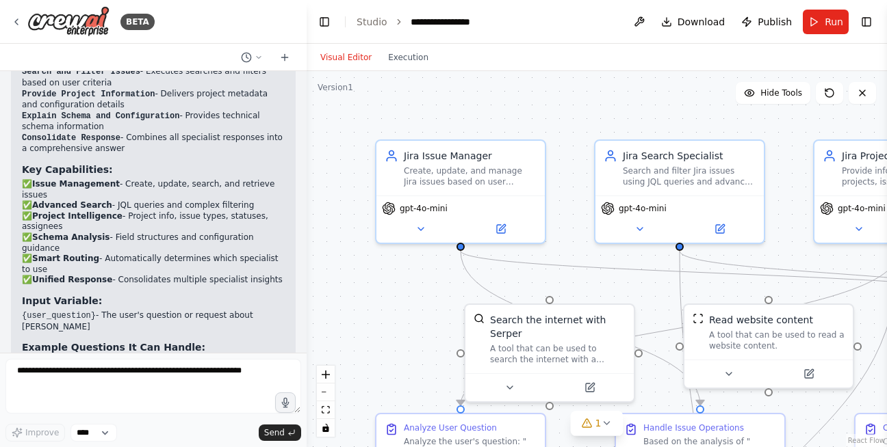
scroll to position [4059, 0]
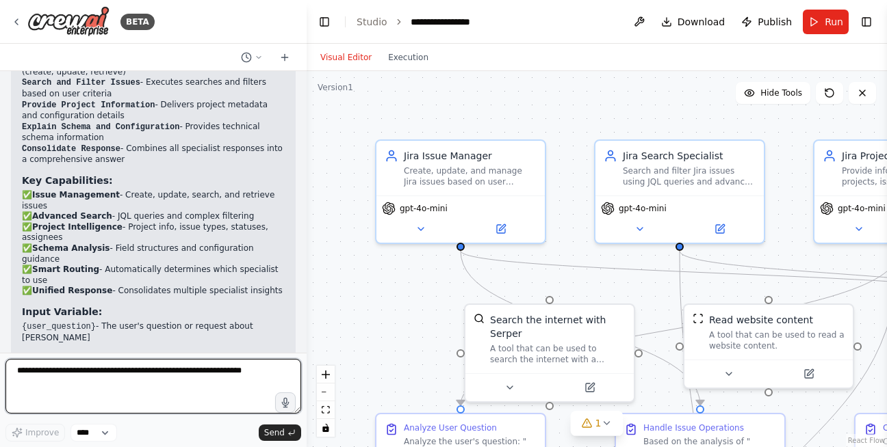
click at [92, 373] on textarea at bounding box center [153, 386] width 296 height 55
type textarea "**********"
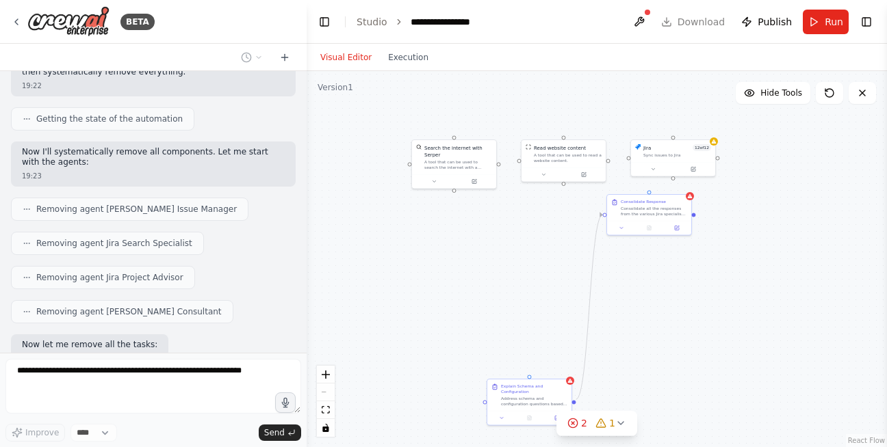
scroll to position [4676, 0]
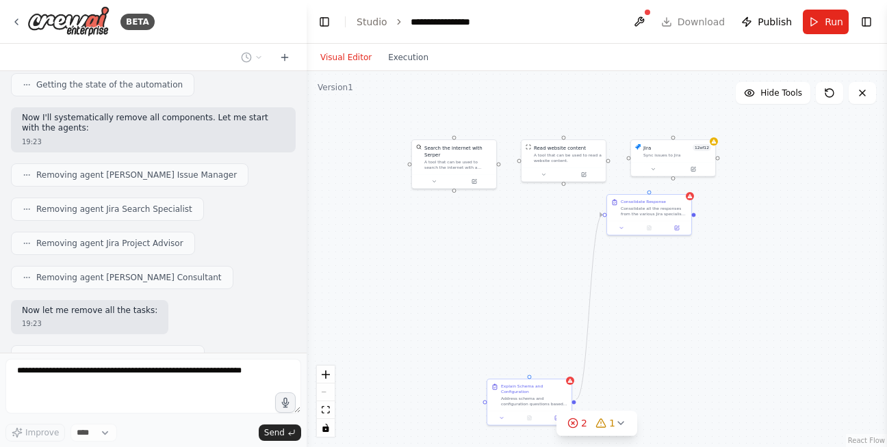
drag, startPoint x: 746, startPoint y: 385, endPoint x: 694, endPoint y: 274, distance: 122.1
click at [694, 274] on div ".deletable-edge-delete-btn { width: 20px; height: 20px; border: 0px solid #ffff…" at bounding box center [596, 259] width 580 height 376
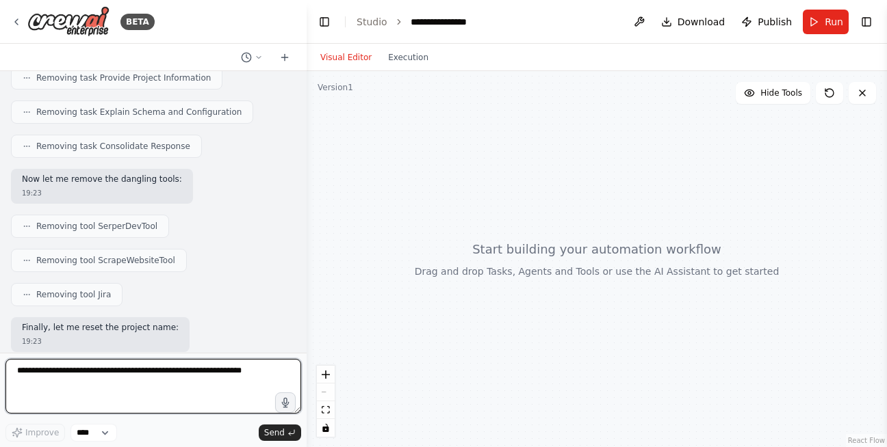
scroll to position [5068, 0]
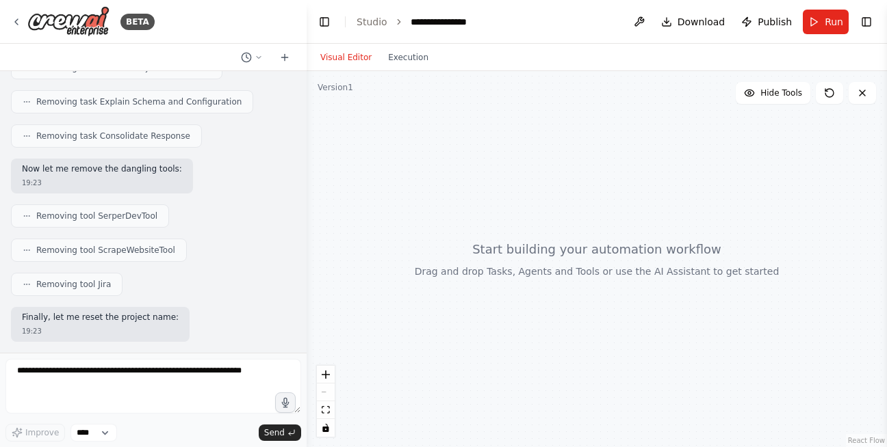
drag, startPoint x: 64, startPoint y: 226, endPoint x: 161, endPoint y: 241, distance: 98.3
click at [161, 419] on li "4 Agents - Jira Issue Manager, Jira Search Specialist, Jira Project Advisor, an…" at bounding box center [153, 429] width 263 height 21
drag, startPoint x: 161, startPoint y: 241, endPoint x: 23, endPoint y: 225, distance: 139.1
click at [23, 419] on li "4 Agents - Jira Issue Manager, Jira Search Specialist, Jira Project Advisor, an…" at bounding box center [153, 429] width 263 height 21
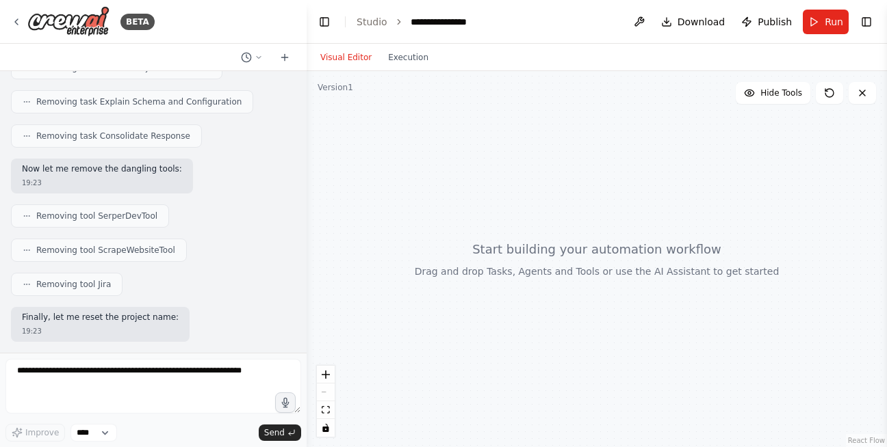
click at [23, 419] on strong "4 Agents" at bounding box center [42, 424] width 41 height 10
drag, startPoint x: 57, startPoint y: 248, endPoint x: 172, endPoint y: 259, distance: 115.4
click at [172, 441] on li "6 Tasks - All workflow tasks including analysis, operations, search, informatio…" at bounding box center [153, 451] width 263 height 21
drag, startPoint x: 56, startPoint y: 269, endPoint x: 245, endPoint y: 280, distance: 189.2
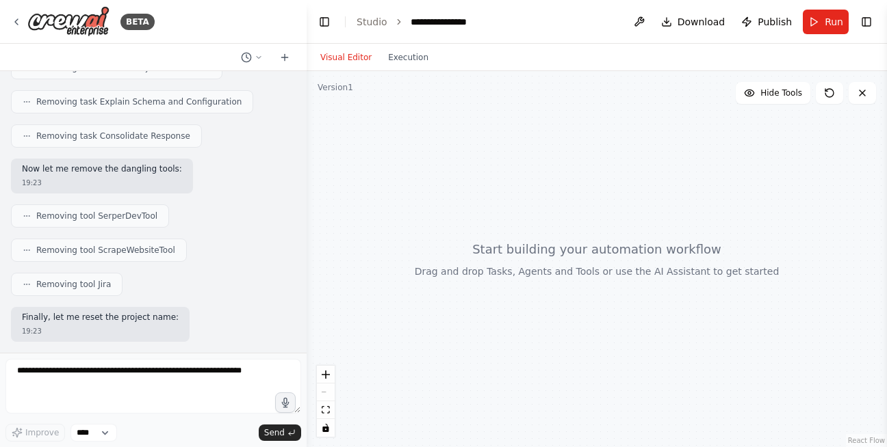
drag, startPoint x: 192, startPoint y: 289, endPoint x: 21, endPoint y: 289, distance: 171.0
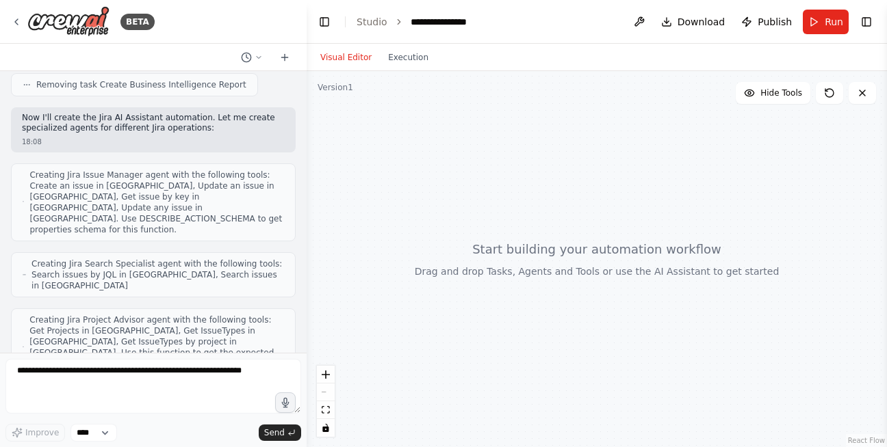
scroll to position [2852, 0]
click at [18, 27] on icon at bounding box center [16, 21] width 11 height 11
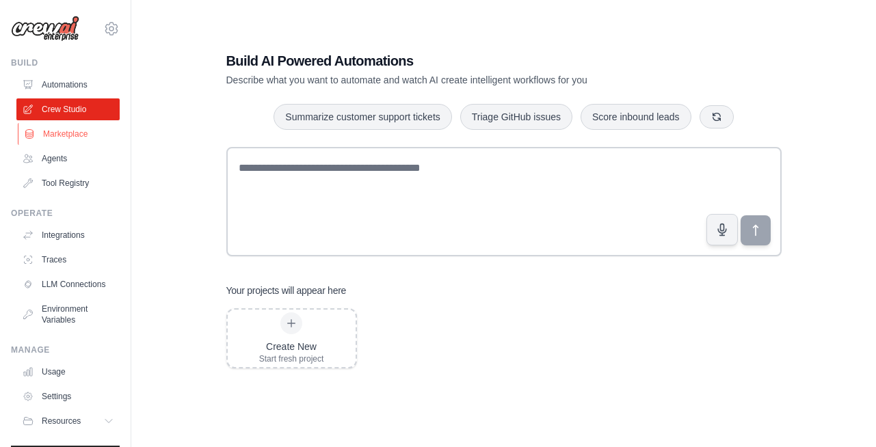
click at [59, 142] on link "Marketplace" at bounding box center [69, 134] width 103 height 22
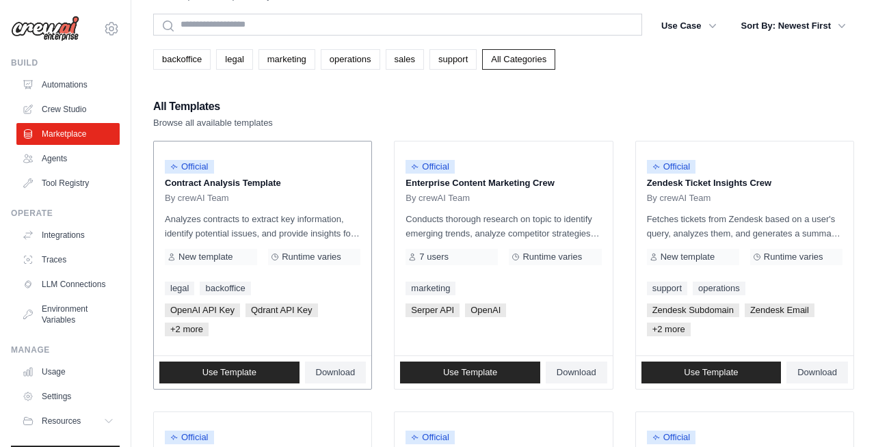
scroll to position [82, 0]
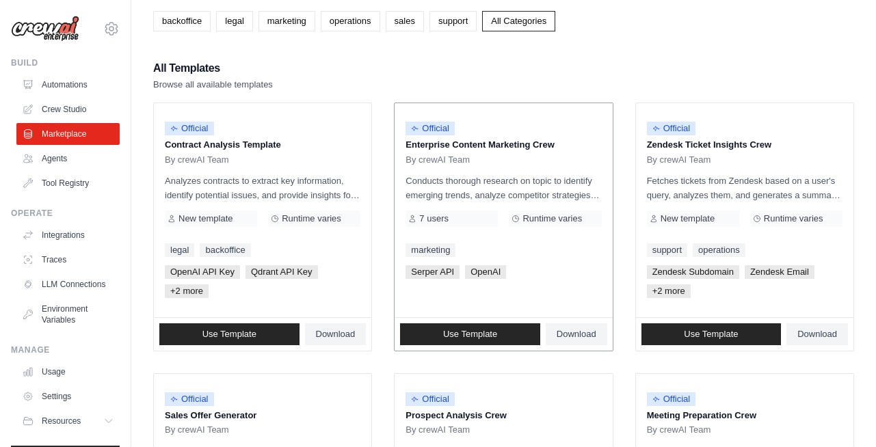
click at [536, 177] on p "Conducts thorough research on topic to identify emerging trends, analyze compet…" at bounding box center [504, 188] width 196 height 29
drag, startPoint x: 462, startPoint y: 342, endPoint x: 453, endPoint y: 330, distance: 15.6
click at [461, 341] on link "Use Template" at bounding box center [470, 335] width 140 height 22
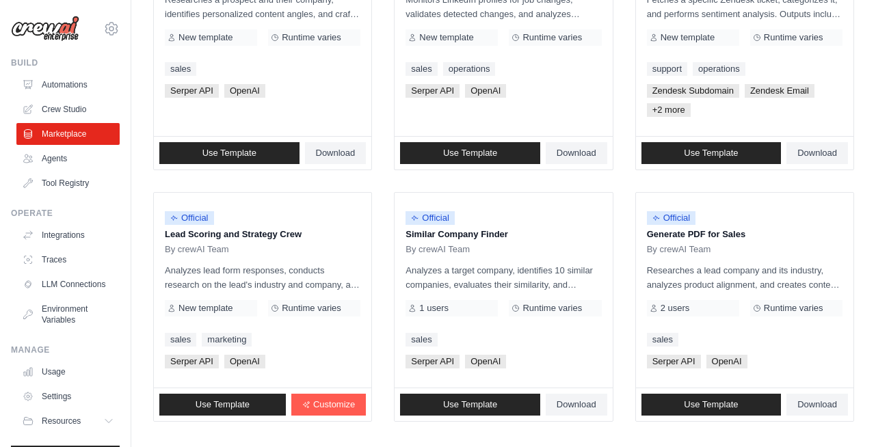
scroll to position [858, 0]
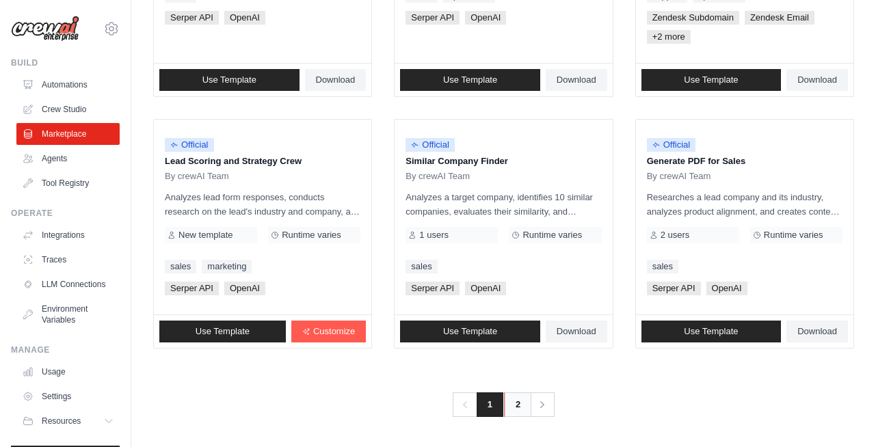
click at [516, 403] on link "2" at bounding box center [517, 405] width 27 height 25
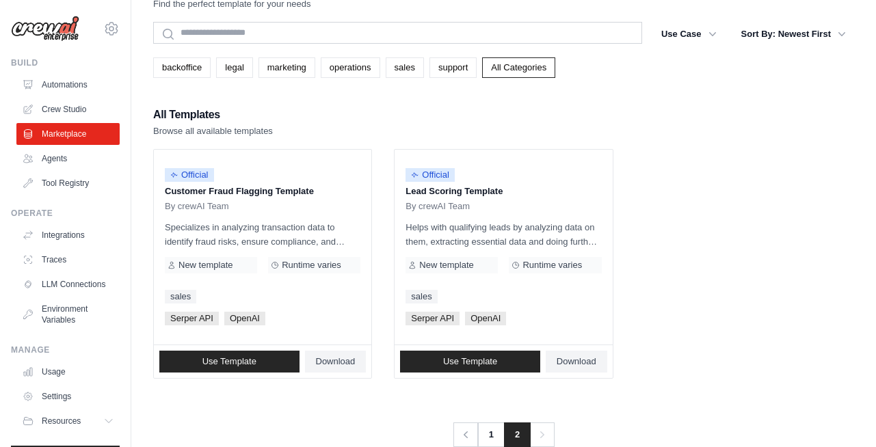
scroll to position [66, 0]
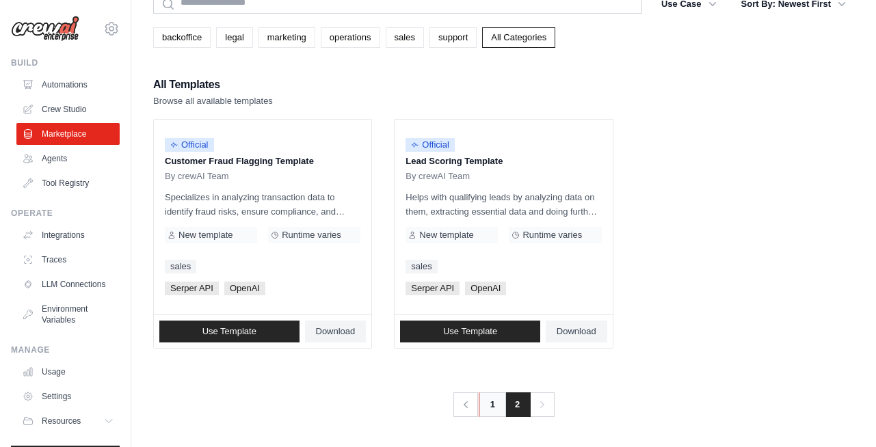
click at [488, 397] on link "1" at bounding box center [492, 405] width 27 height 25
